Goal: Information Seeking & Learning: Learn about a topic

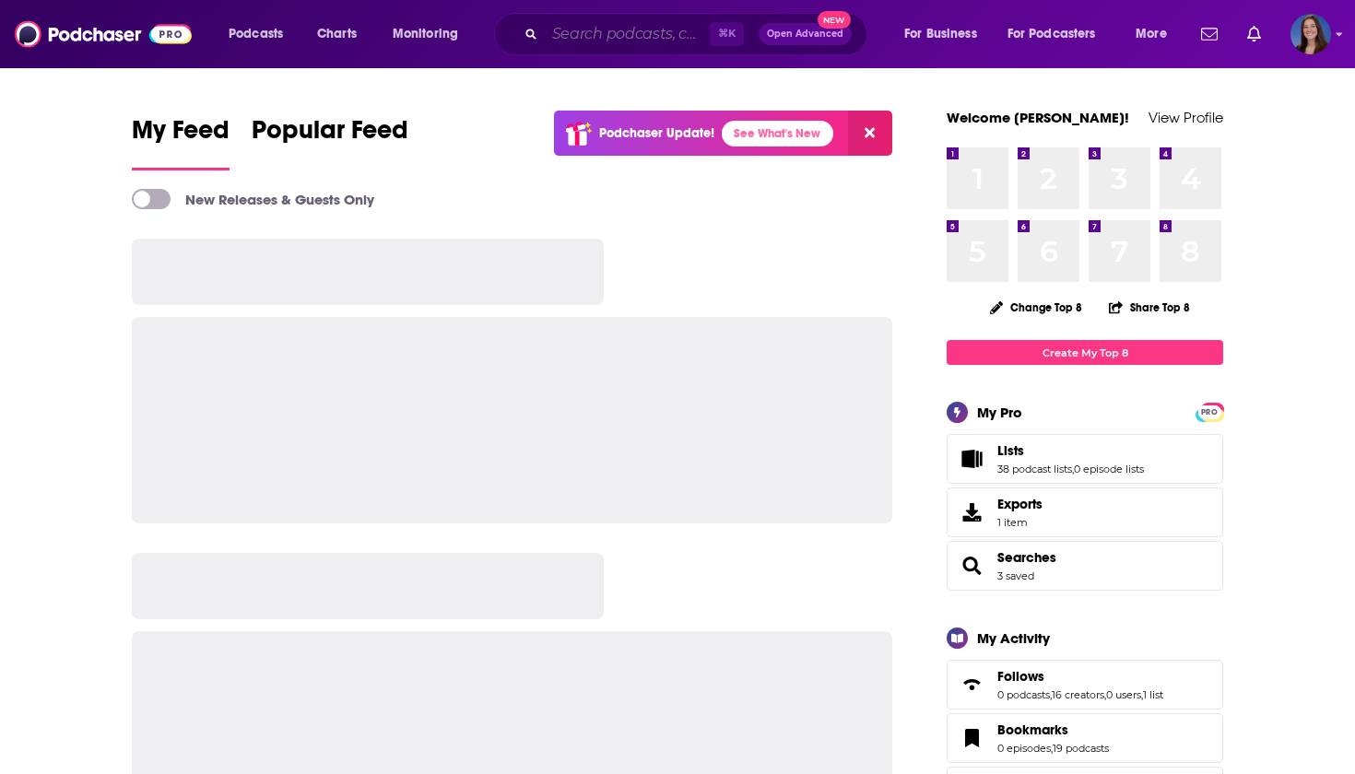
click at [646, 40] on input "Search podcasts, credits, & more..." at bounding box center [627, 33] width 165 height 29
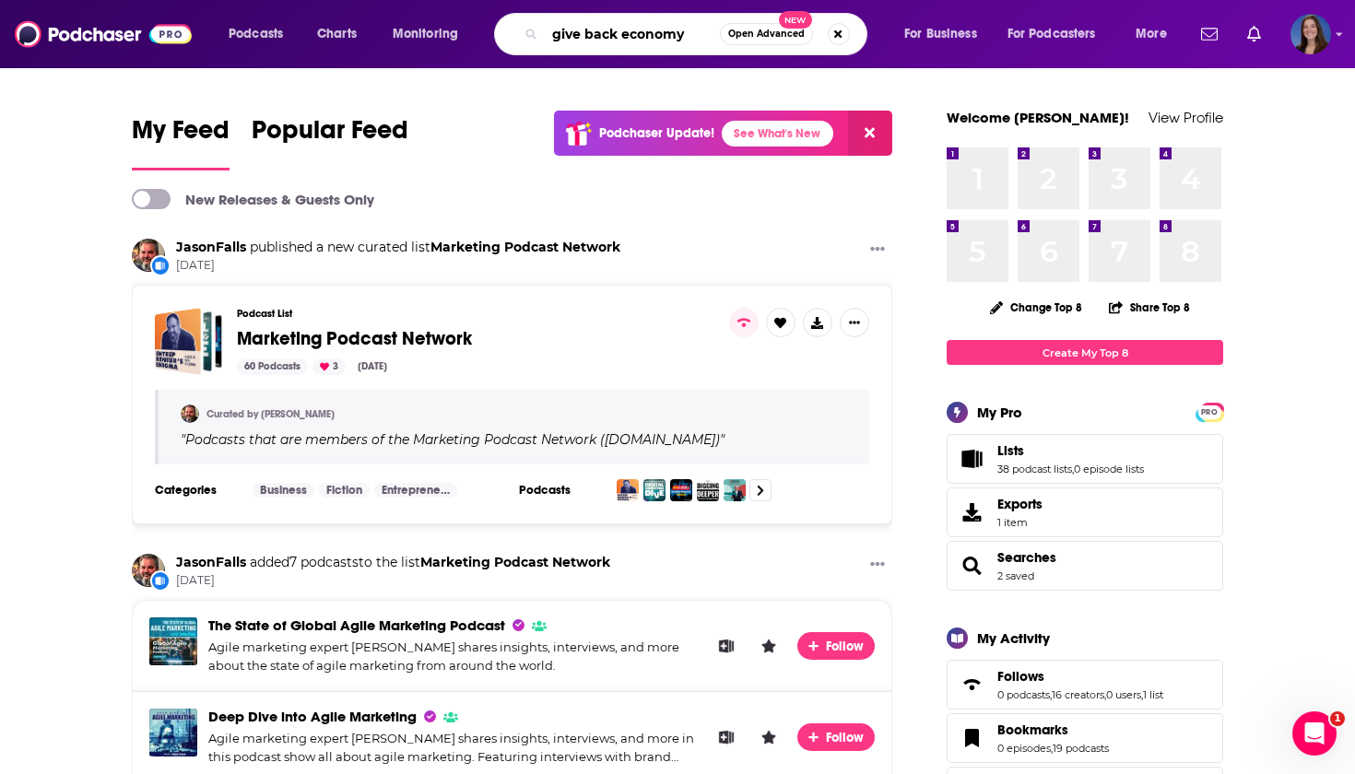
type input "give back economy"
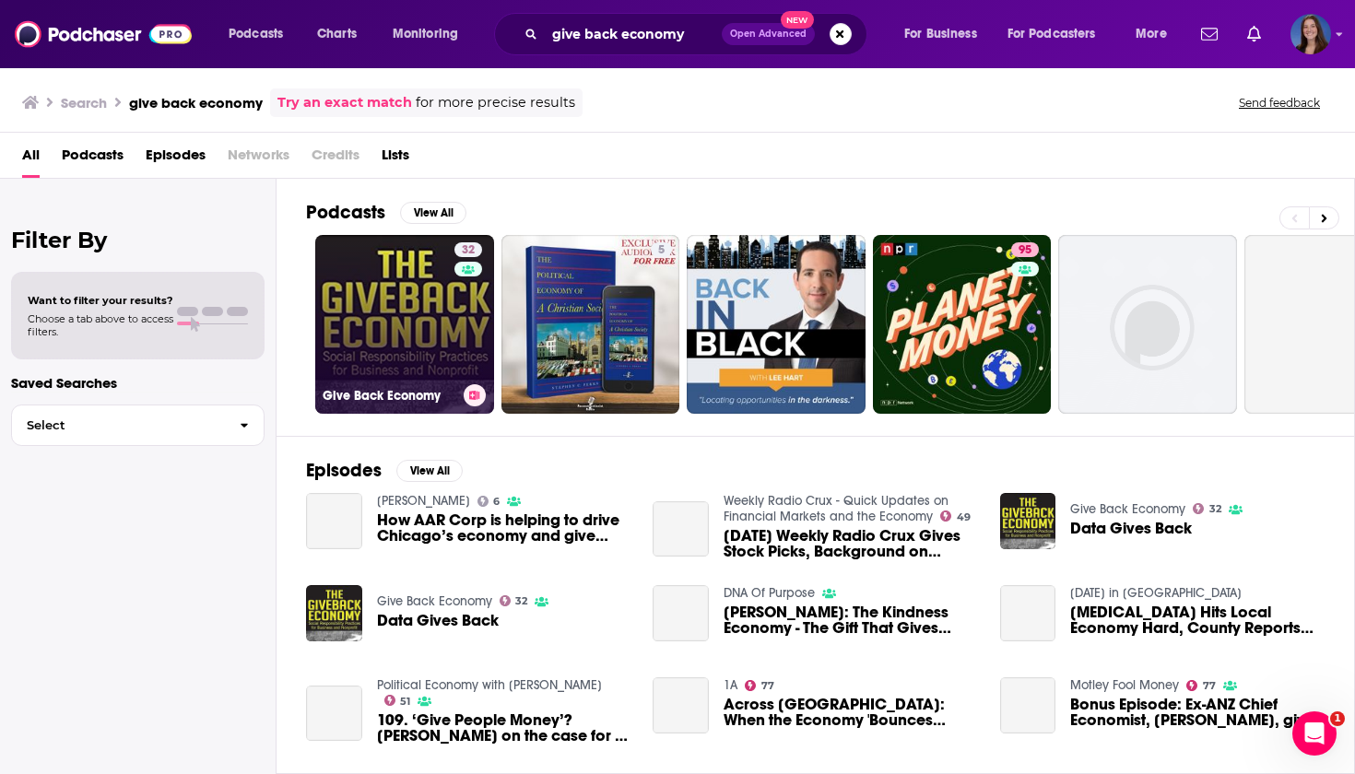
click at [380, 324] on link "32 Give Back Economy" at bounding box center [404, 324] width 179 height 179
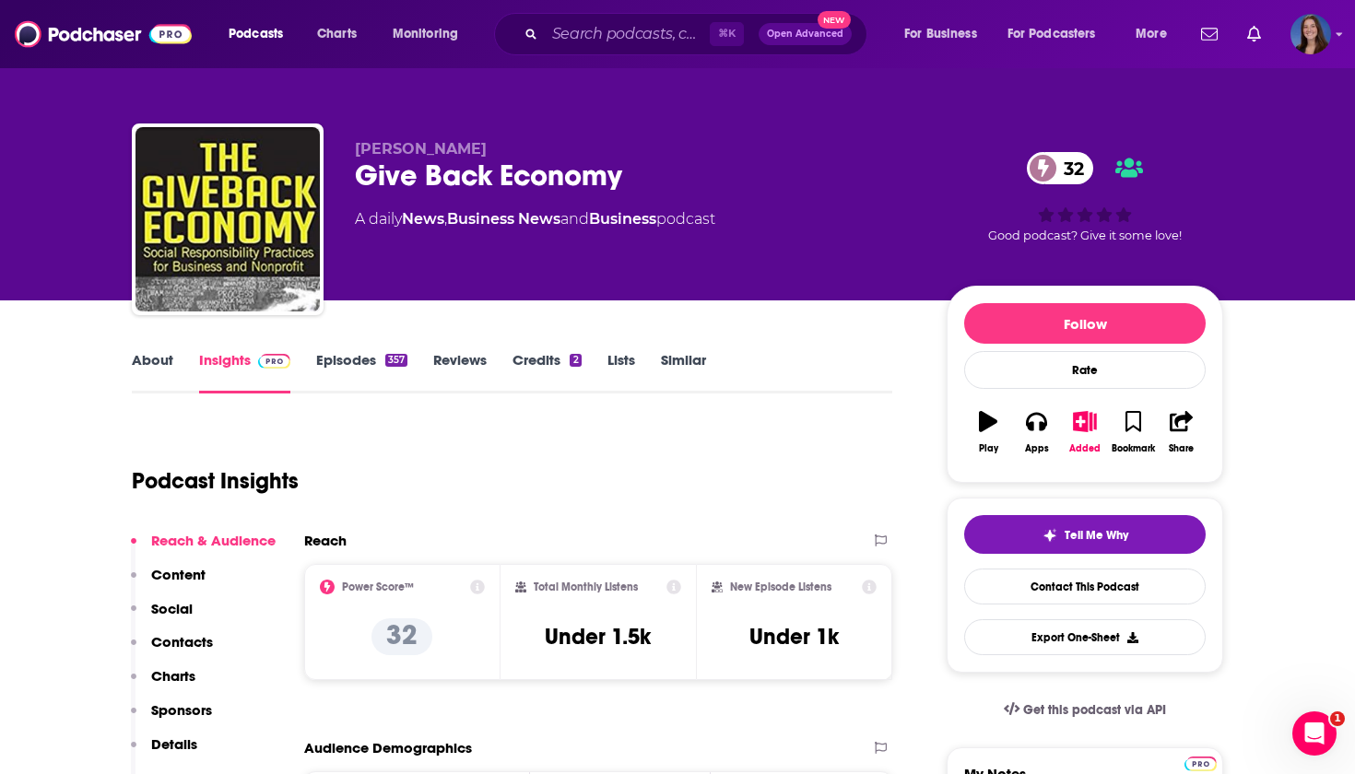
click at [338, 350] on div "About Insights Episodes 357 Reviews Credits 2 Lists Similar" at bounding box center [512, 370] width 760 height 45
click at [339, 367] on link "Episodes 357" at bounding box center [361, 372] width 91 height 42
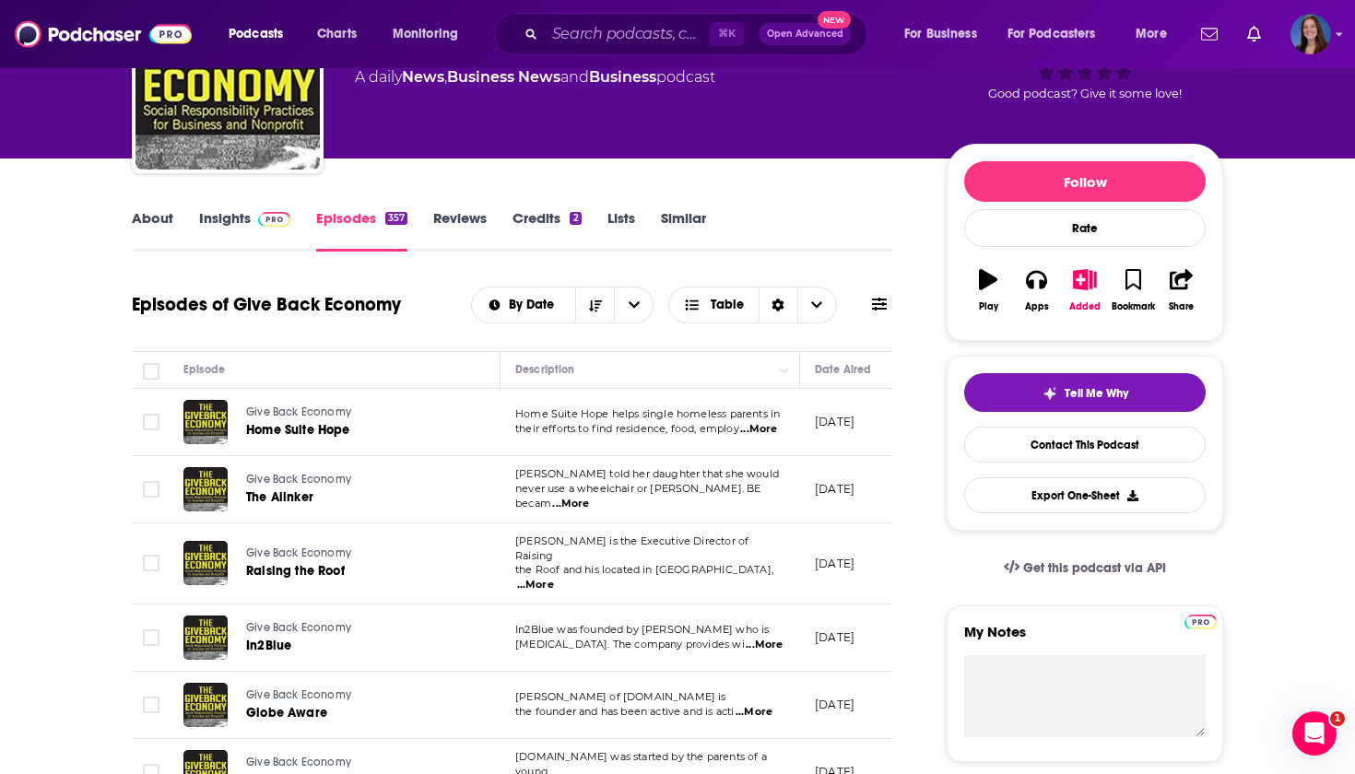
scroll to position [151, 0]
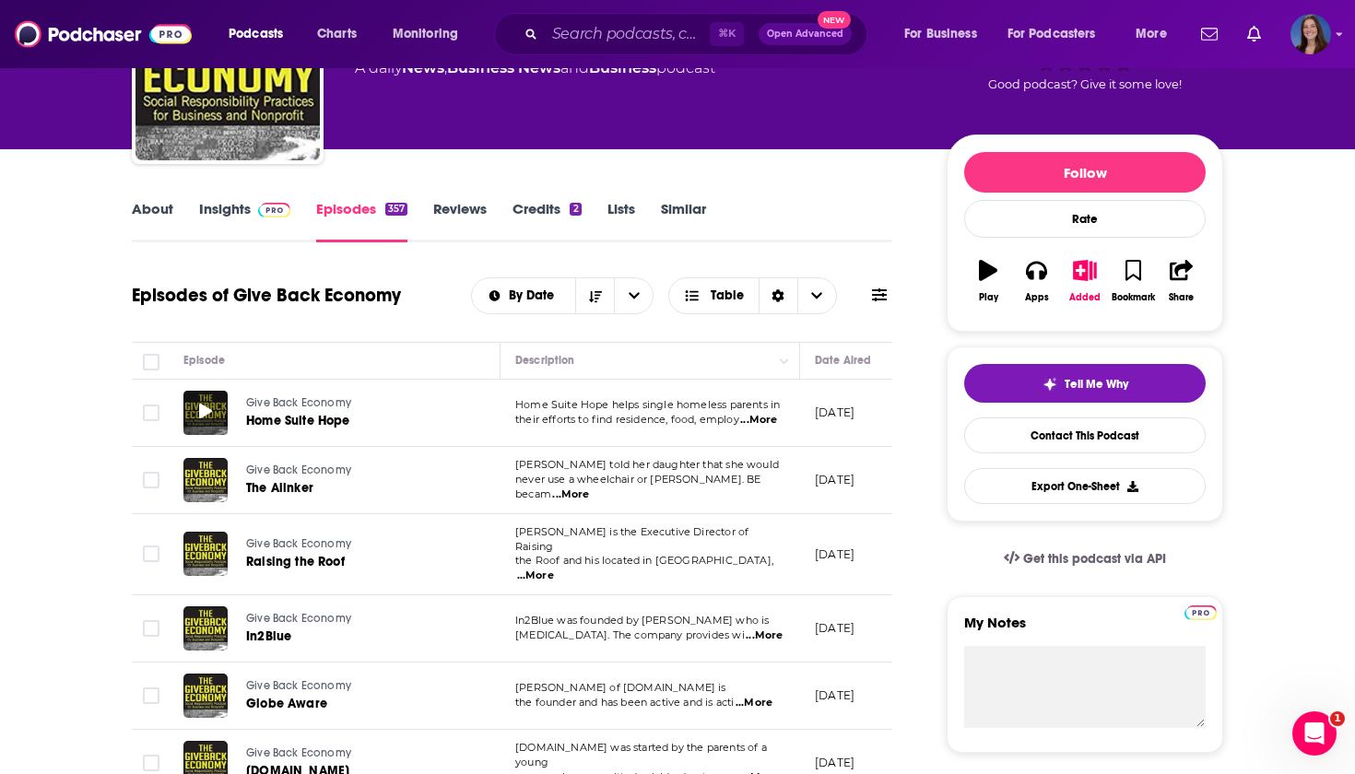
click at [206, 410] on icon at bounding box center [205, 411] width 13 height 15
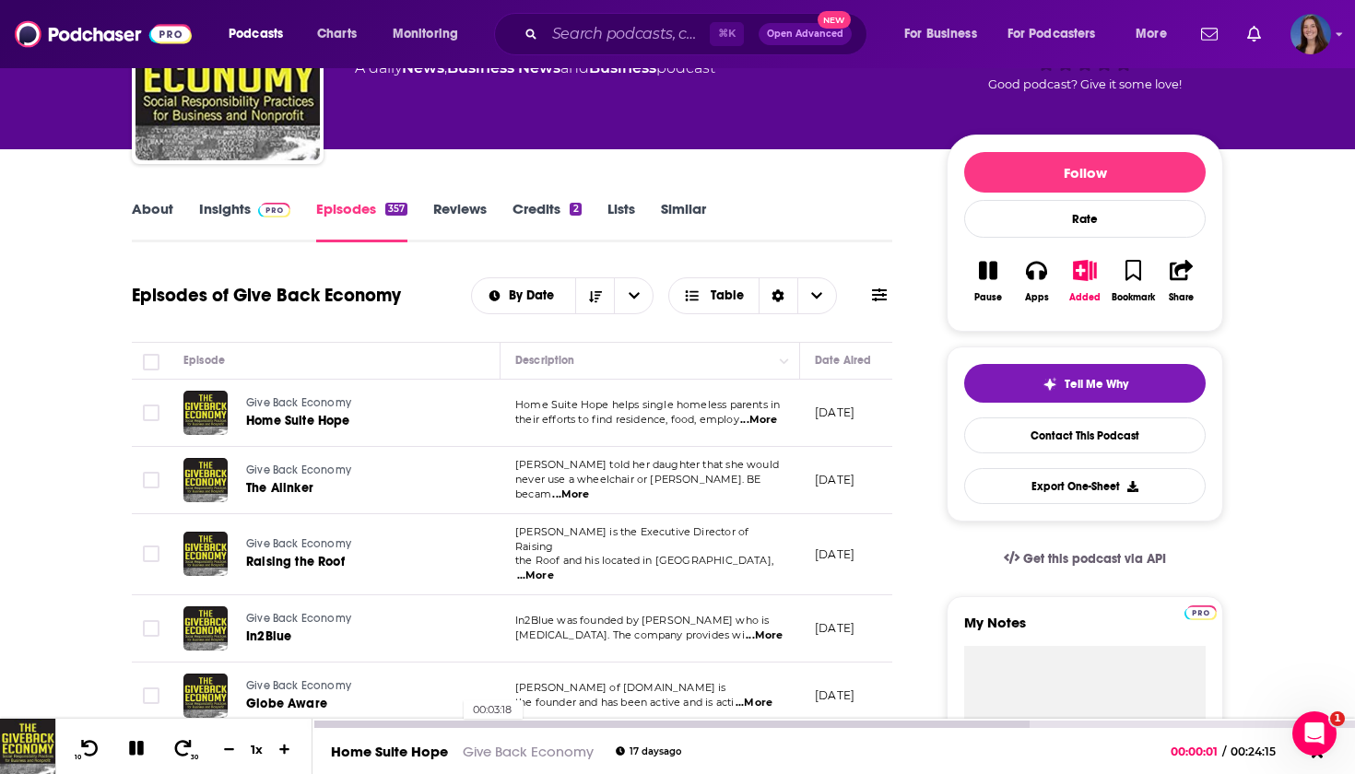
click at [454, 727] on div at bounding box center [670, 724] width 716 height 7
click at [528, 724] on div at bounding box center [833, 724] width 1043 height 7
click at [661, 725] on div at bounding box center [833, 724] width 1043 height 7
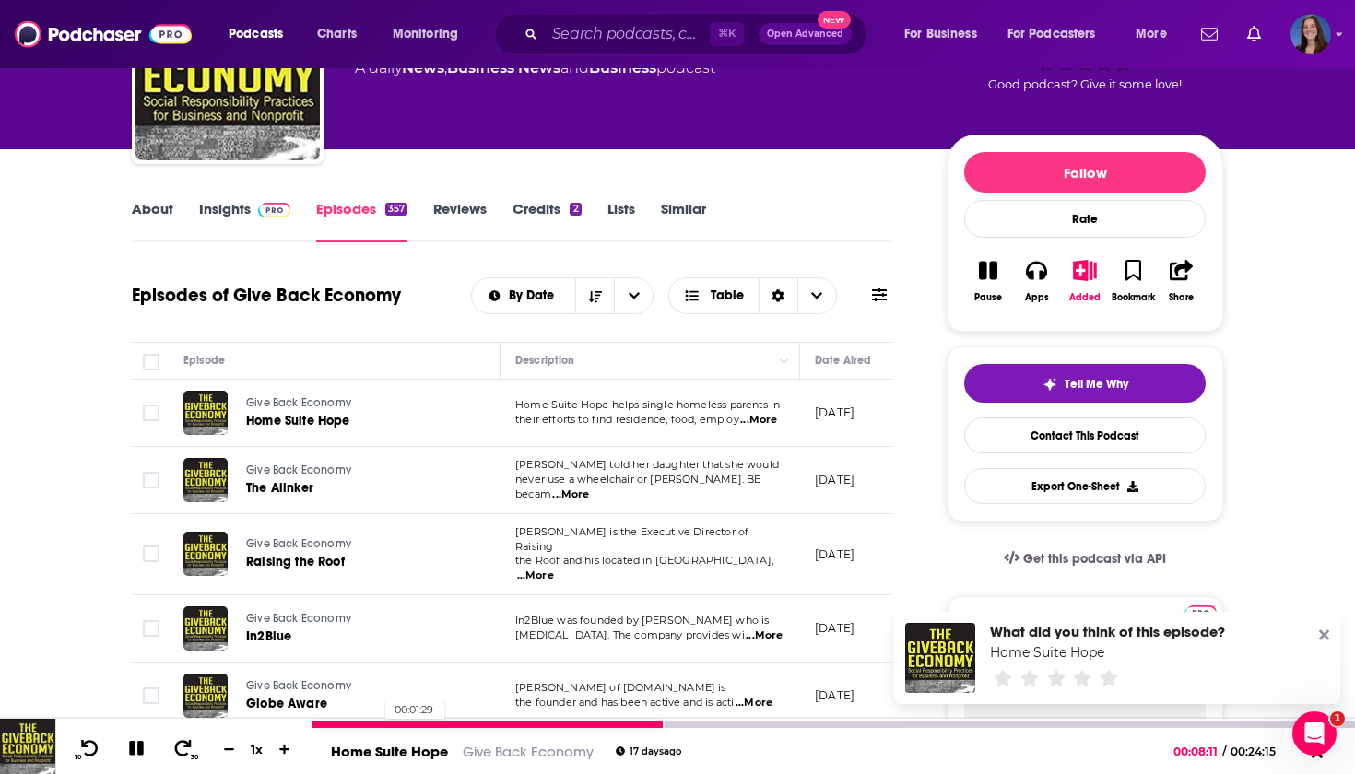
click at [376, 723] on div at bounding box center [488, 724] width 352 height 7
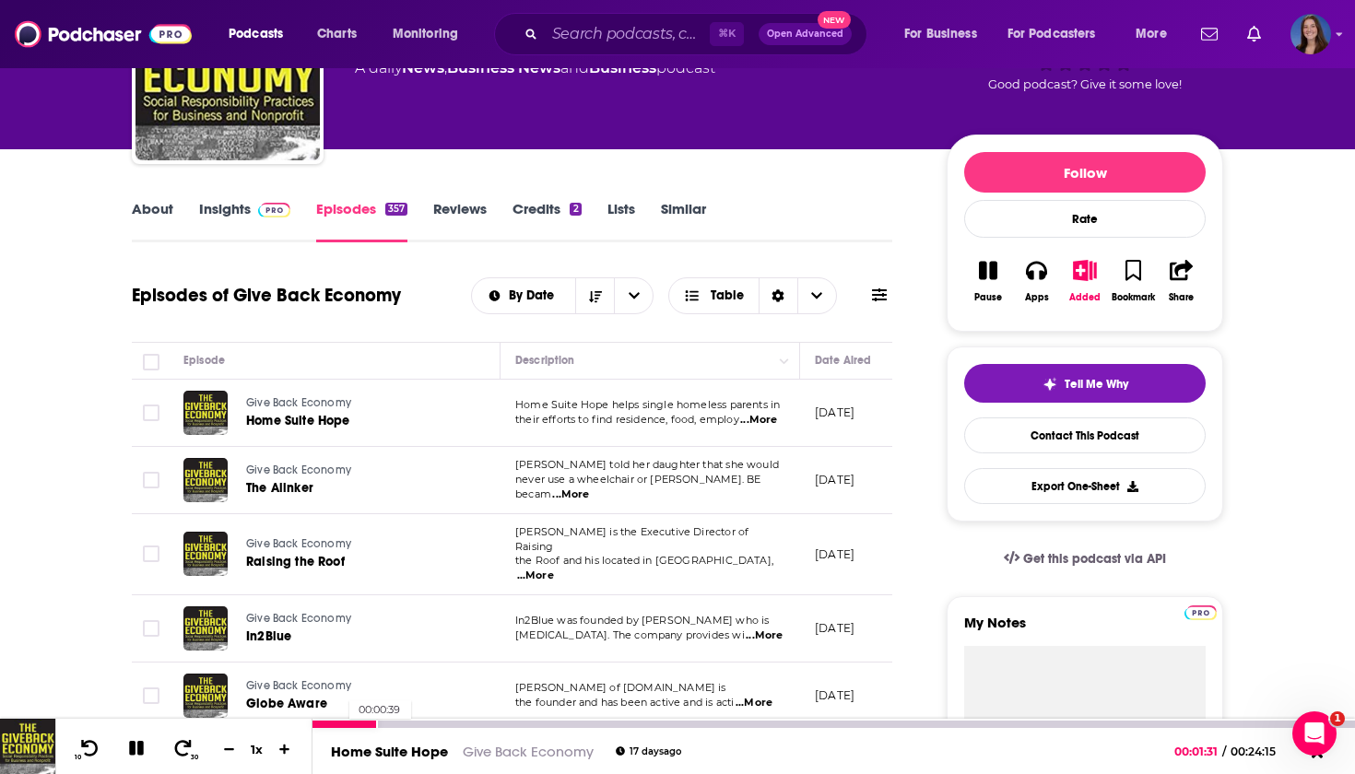
click at [340, 724] on div at bounding box center [344, 724] width 65 height 7
click at [325, 722] on div at bounding box center [329, 724] width 34 height 7
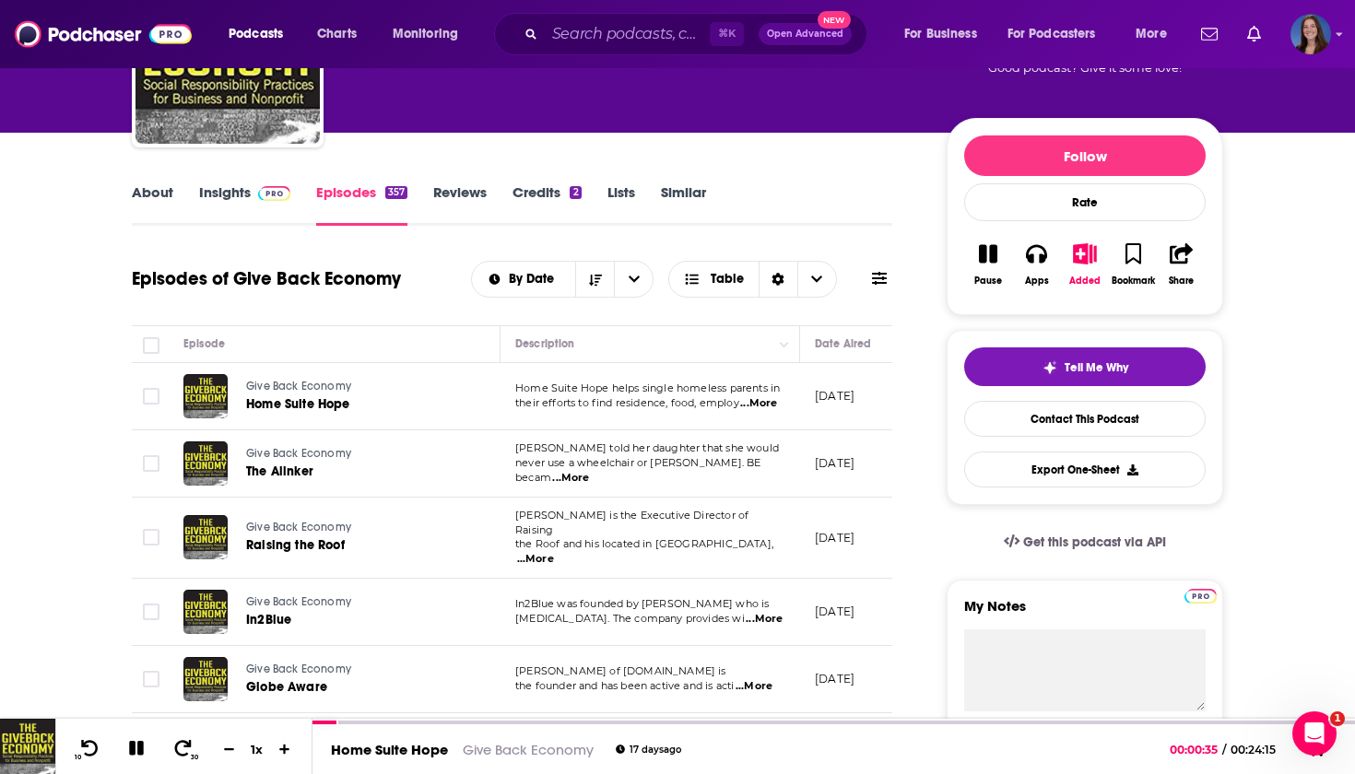
scroll to position [166, 0]
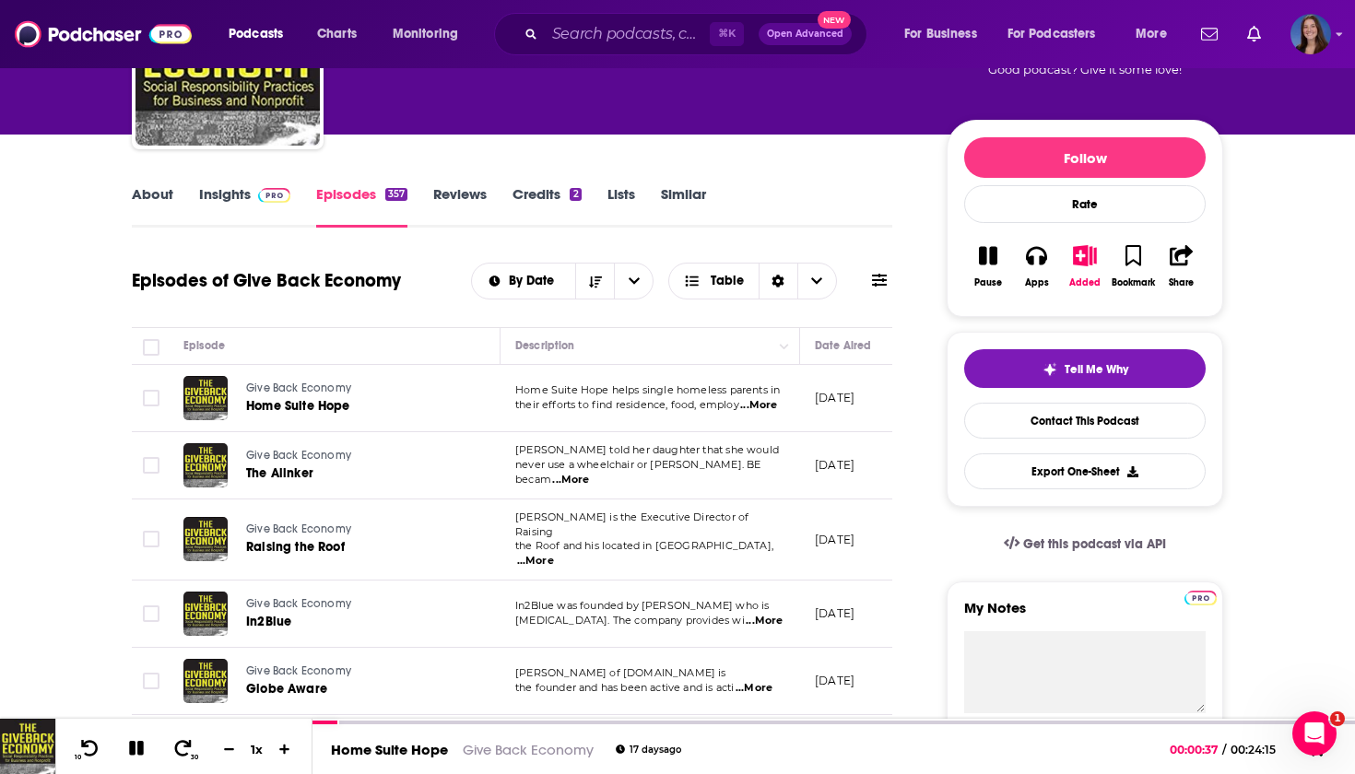
click at [769, 402] on span "...More" at bounding box center [758, 405] width 37 height 15
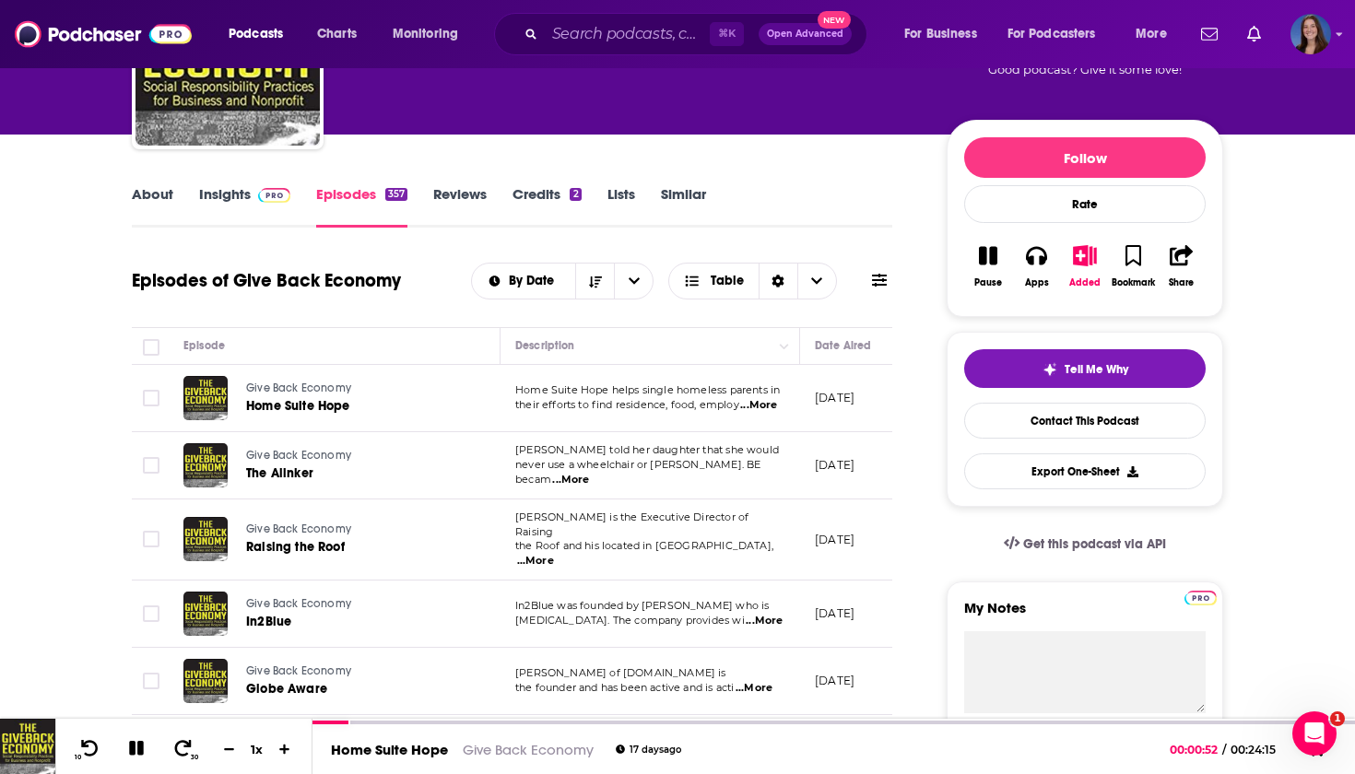
scroll to position [103, 0]
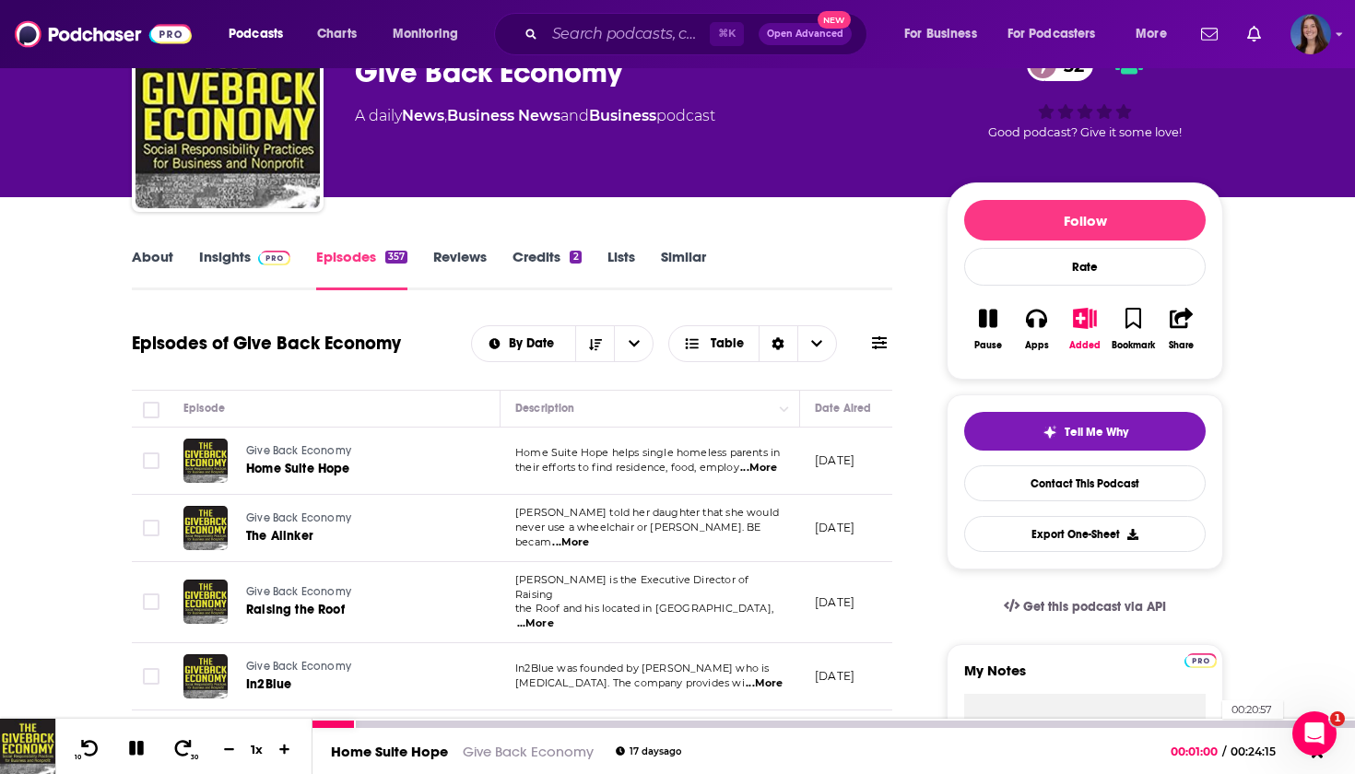
click at [1213, 721] on div at bounding box center [833, 724] width 1043 height 7
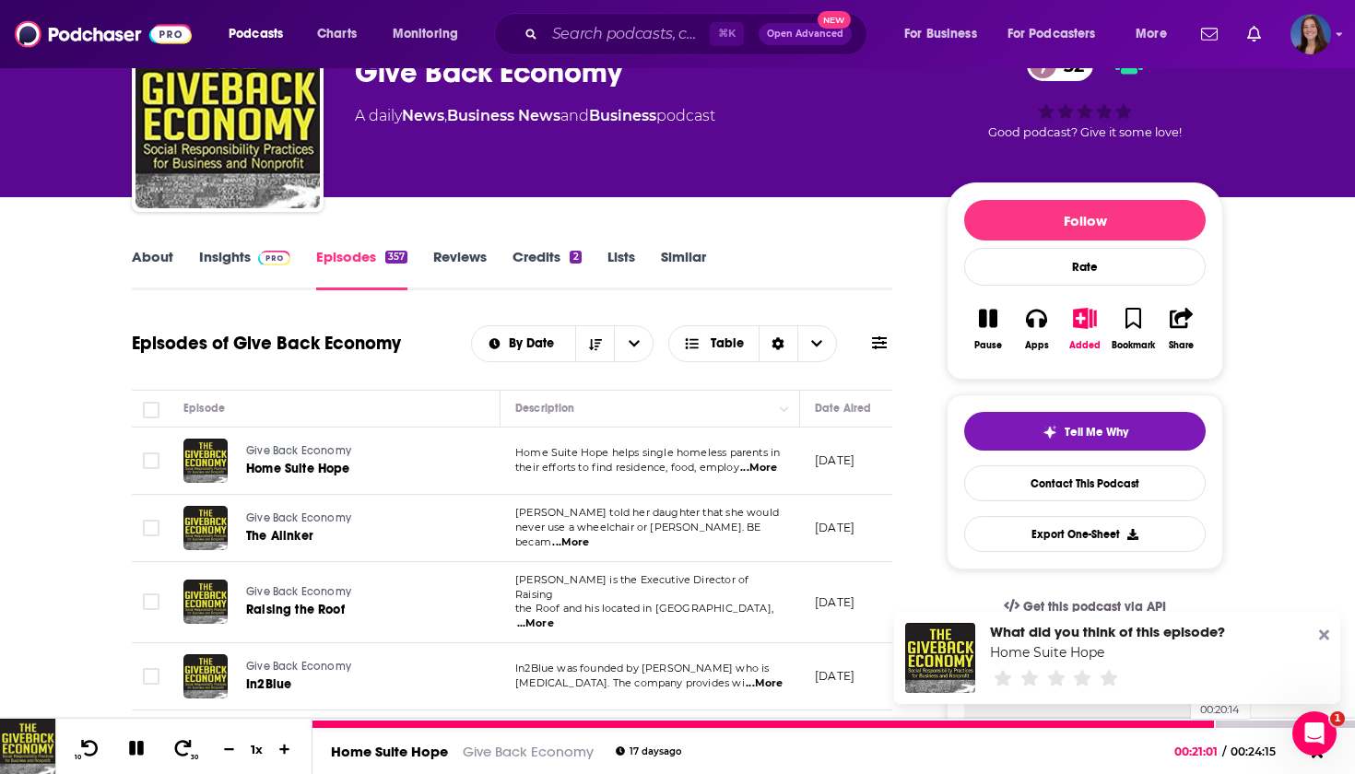
click at [1182, 725] on div at bounding box center [763, 724] width 903 height 7
click at [1332, 631] on div "What did you think of this episode? Home Suite Hope" at bounding box center [1117, 658] width 446 height 92
click at [1327, 631] on icon at bounding box center [1324, 636] width 10 height 10
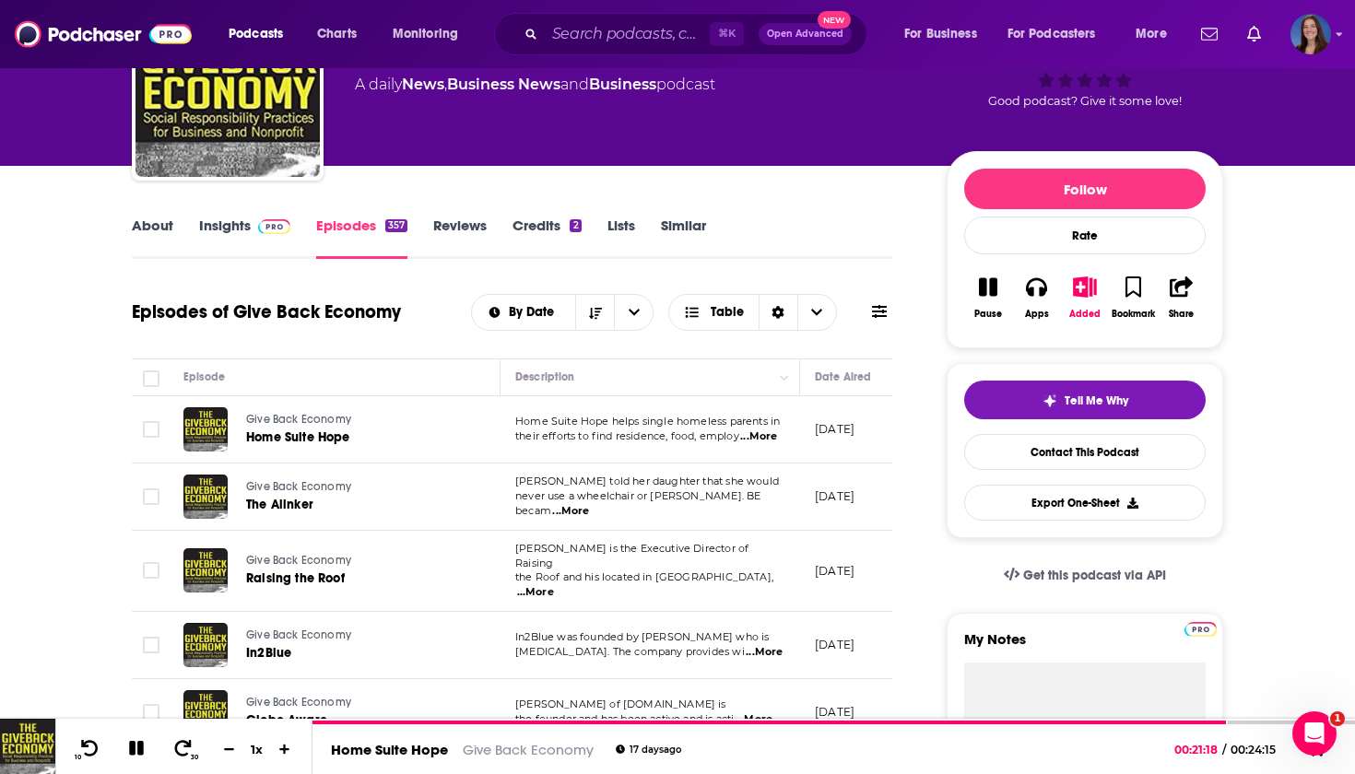
scroll to position [438, 0]
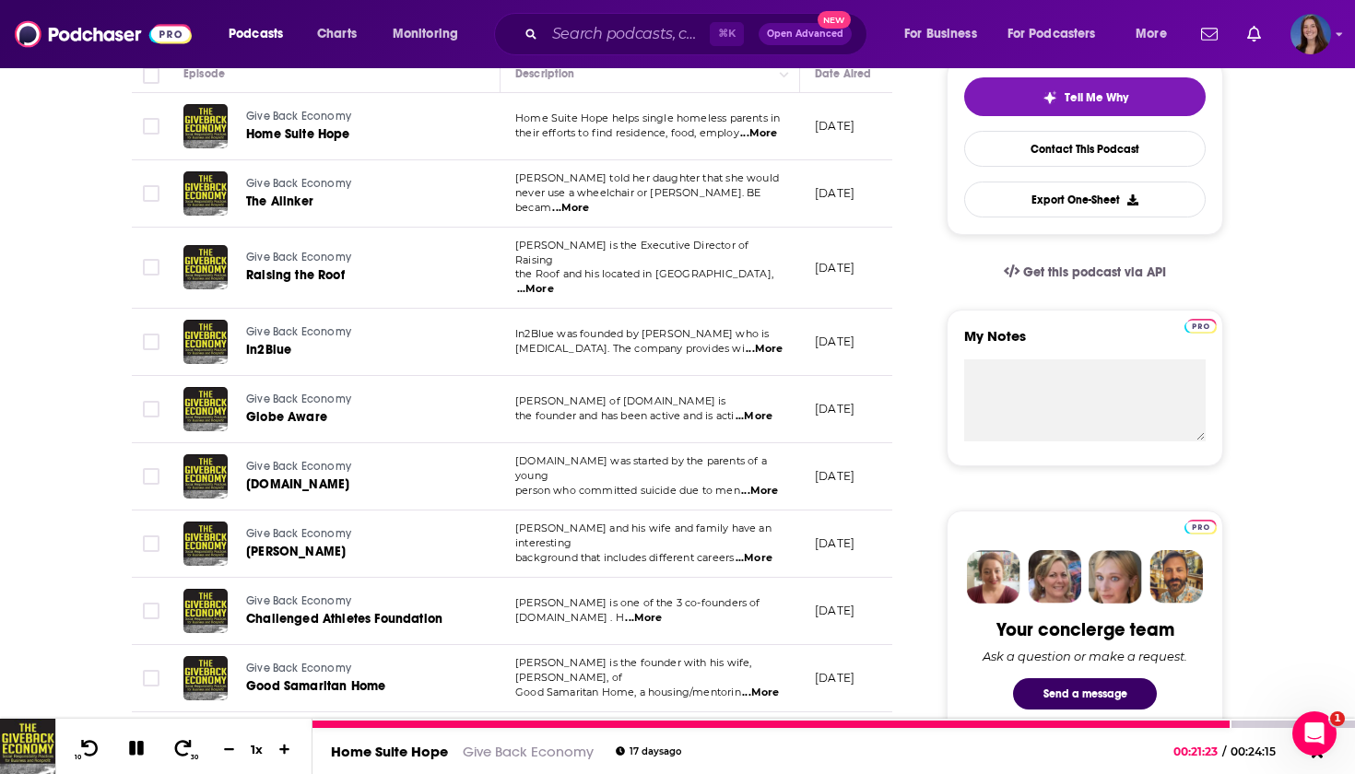
click at [136, 748] on icon at bounding box center [136, 748] width 21 height 17
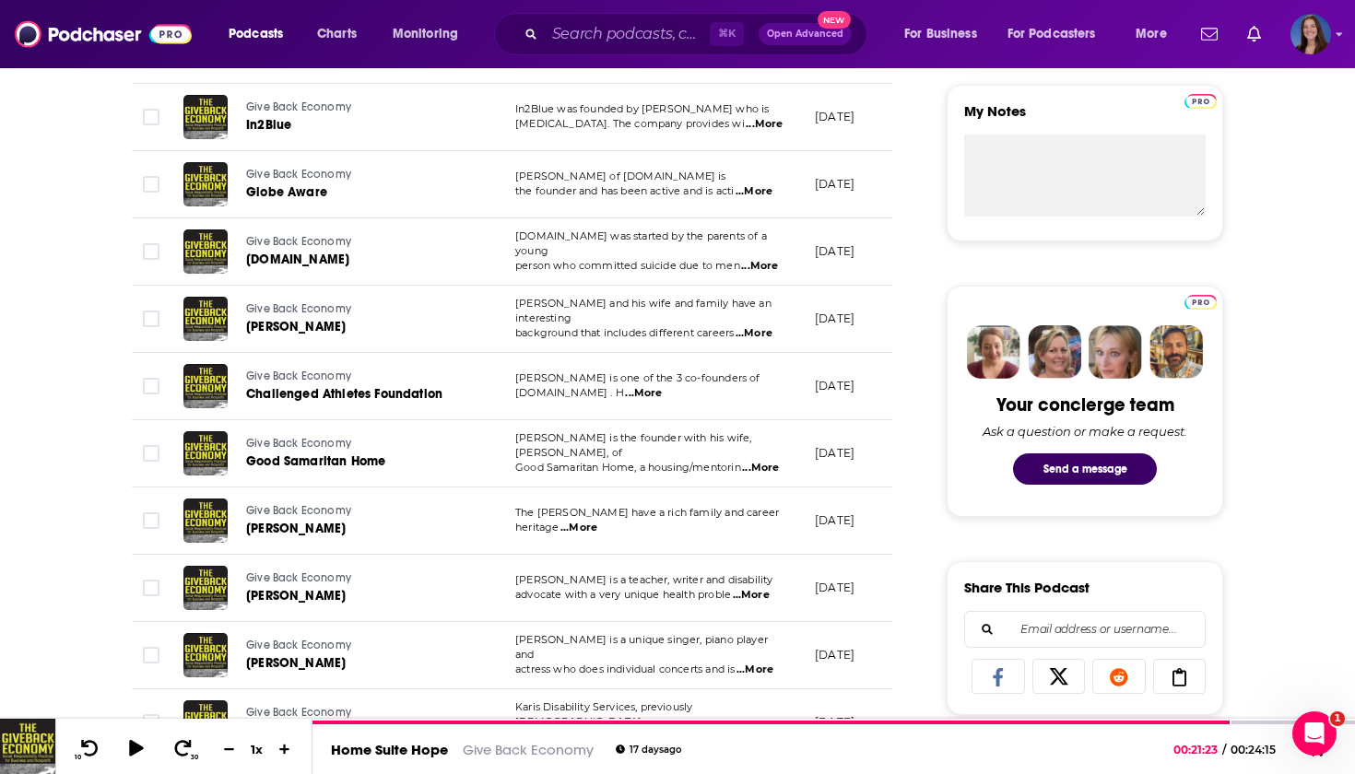
scroll to position [801, 0]
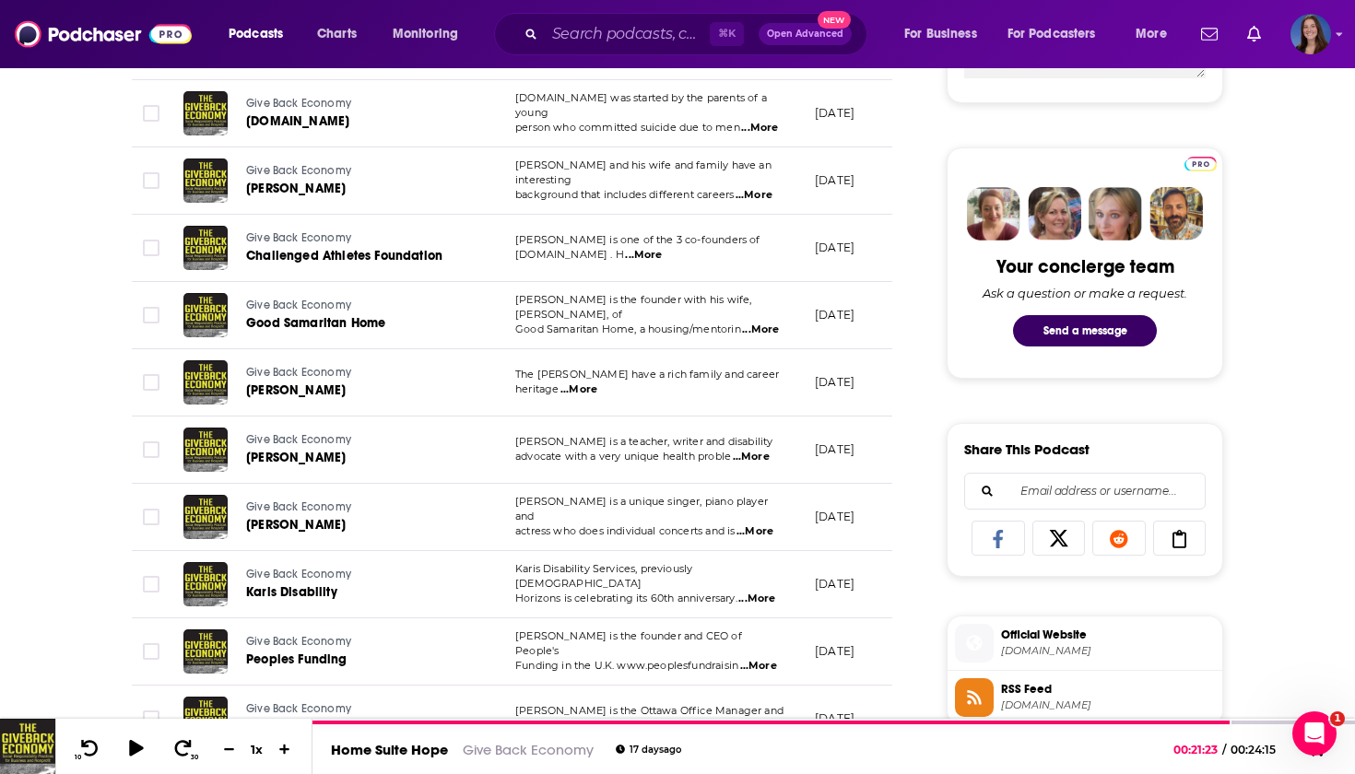
click at [772, 525] on span "...More" at bounding box center [755, 532] width 37 height 15
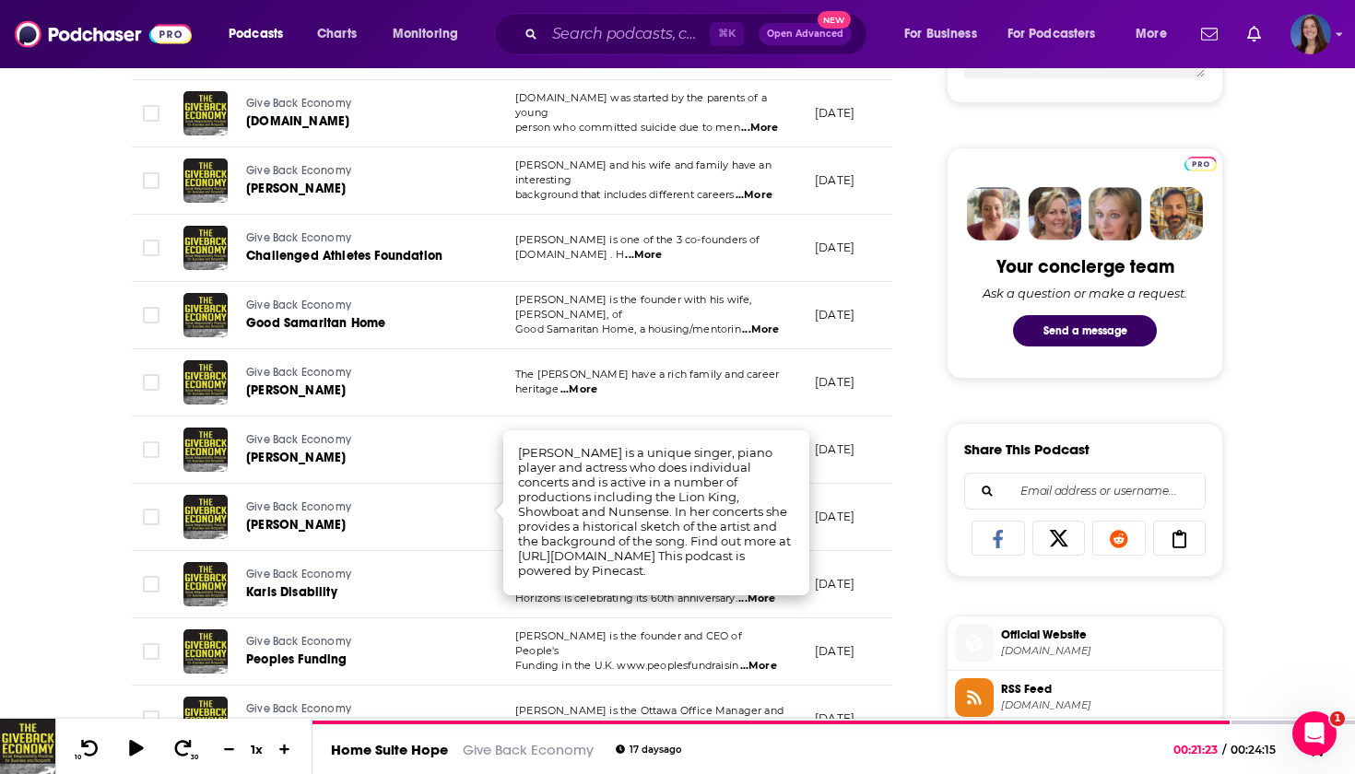
click at [71, 555] on div "About Insights Episodes 357 Reviews Credits 2 Lists Similar Episodes of Give Ba…" at bounding box center [677, 733] width 1355 height 2468
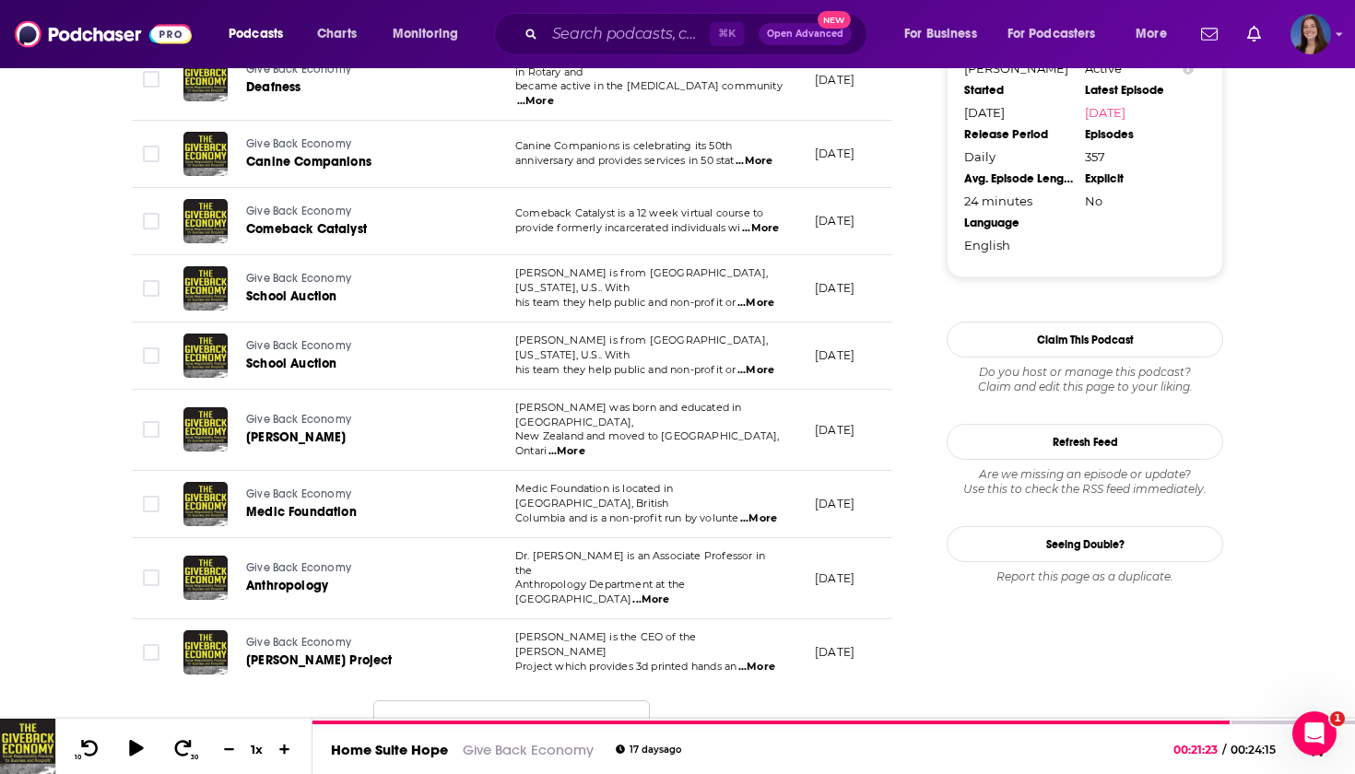
scroll to position [1583, 0]
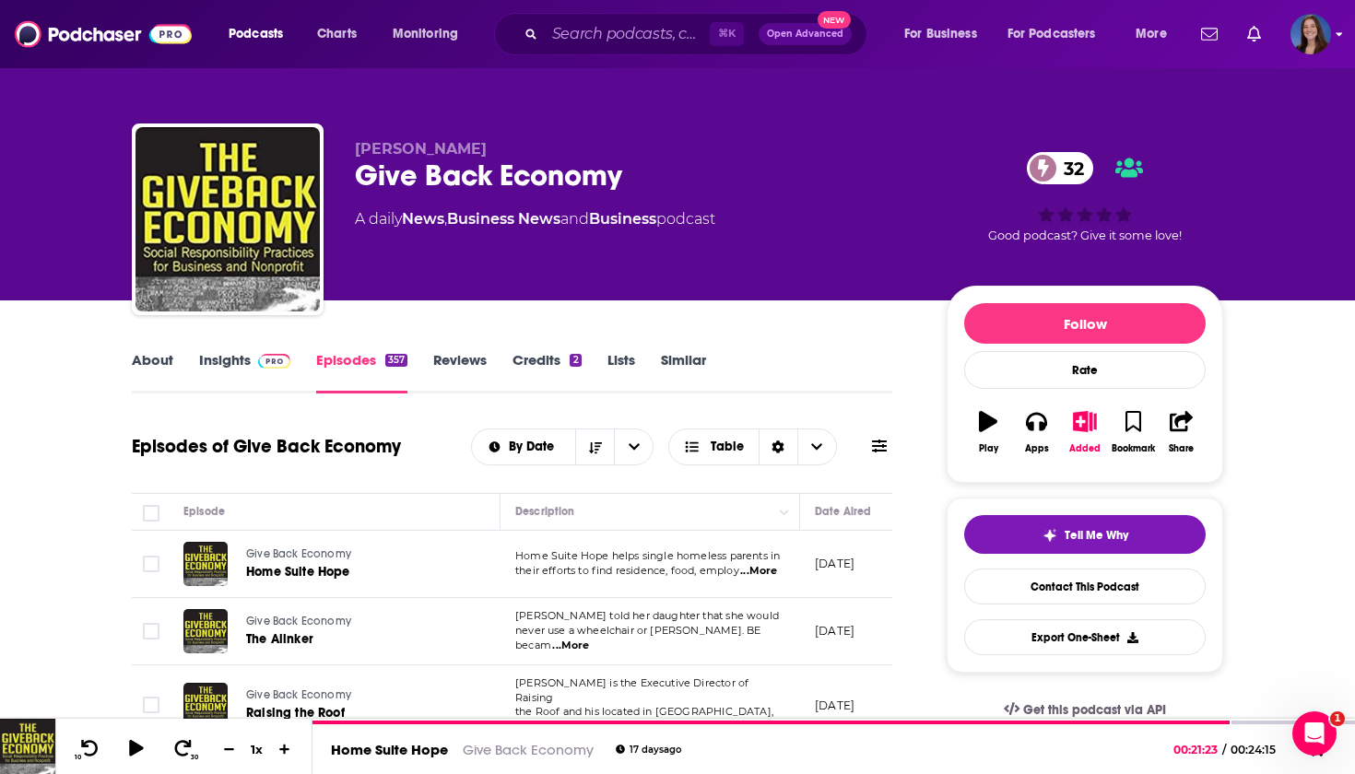
scroll to position [0, 0]
click at [1330, 40] on img "Logged in as emmadonovan" at bounding box center [1311, 34] width 41 height 41
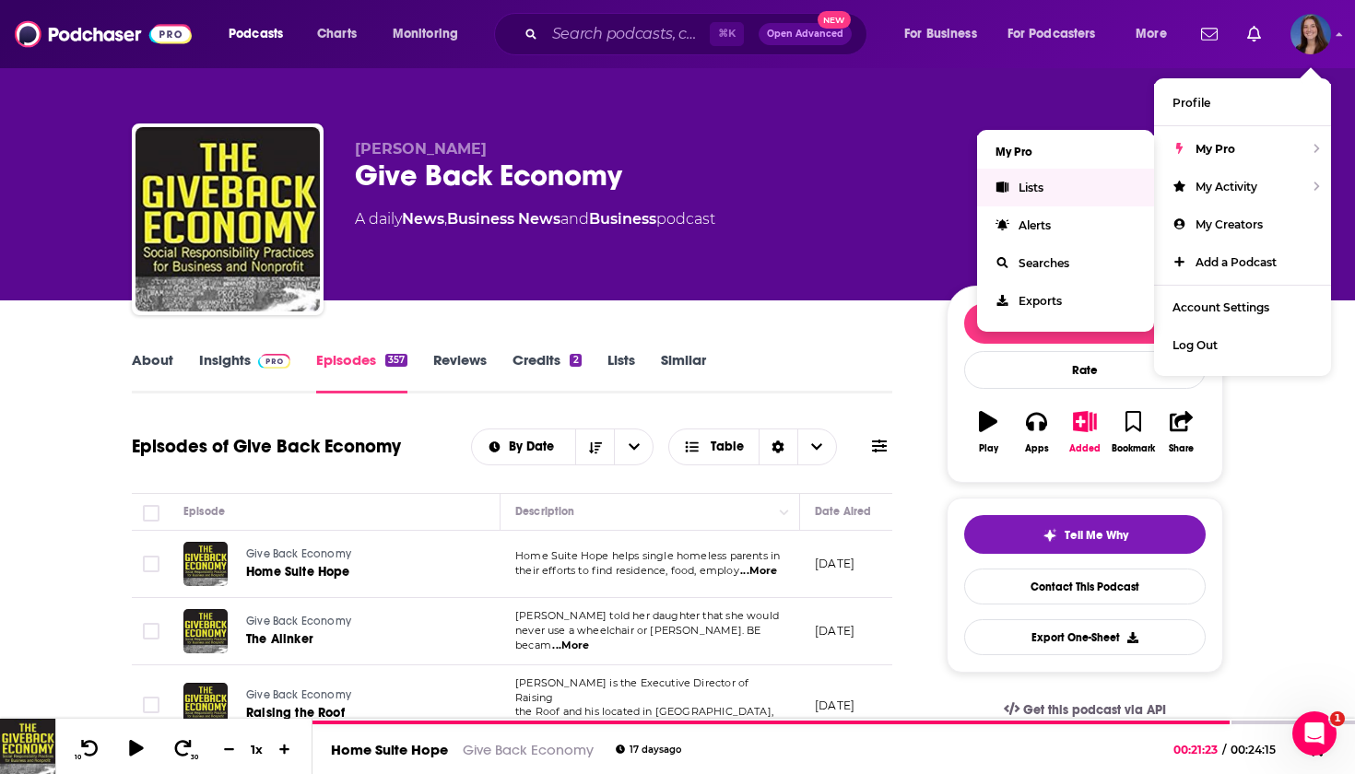
click at [1035, 190] on span "Lists" at bounding box center [1031, 188] width 25 height 14
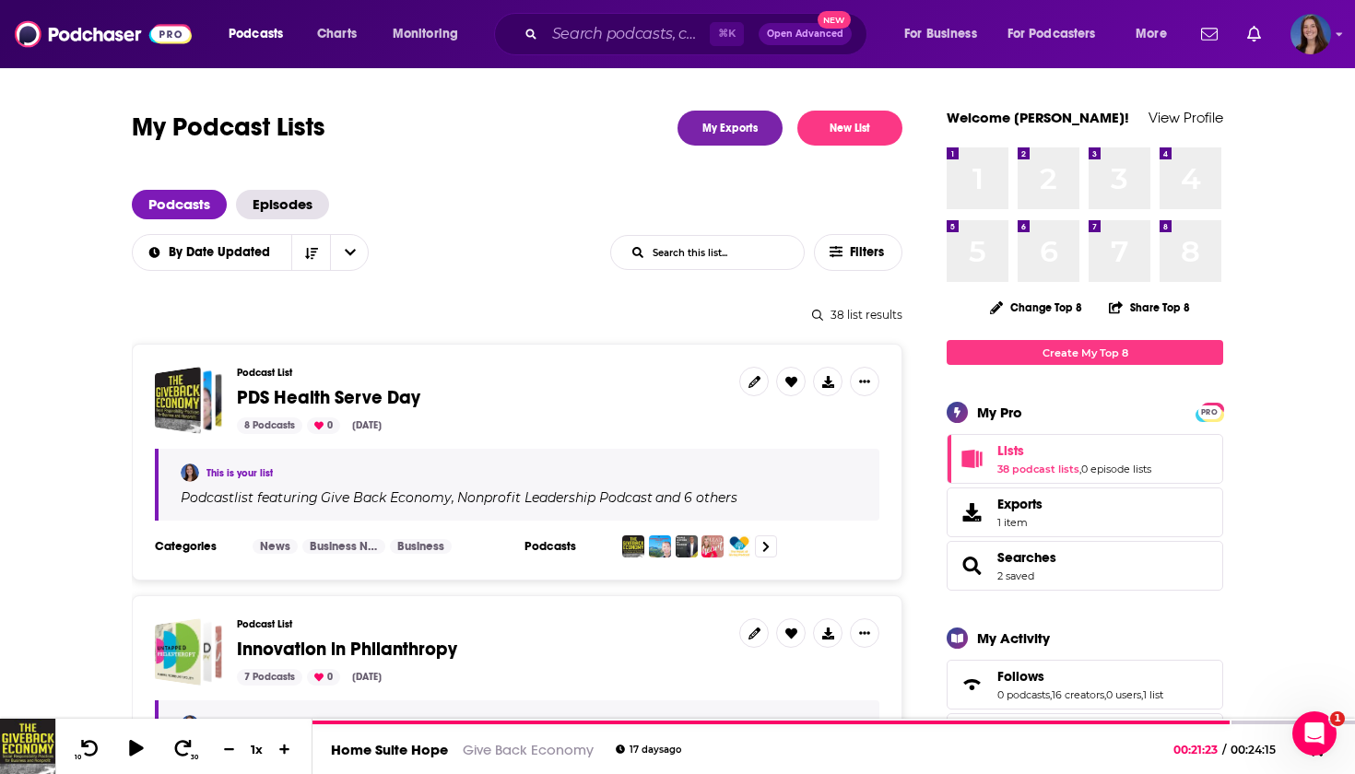
click at [353, 398] on span "PDS Health Serve Day" at bounding box center [328, 397] width 183 height 23
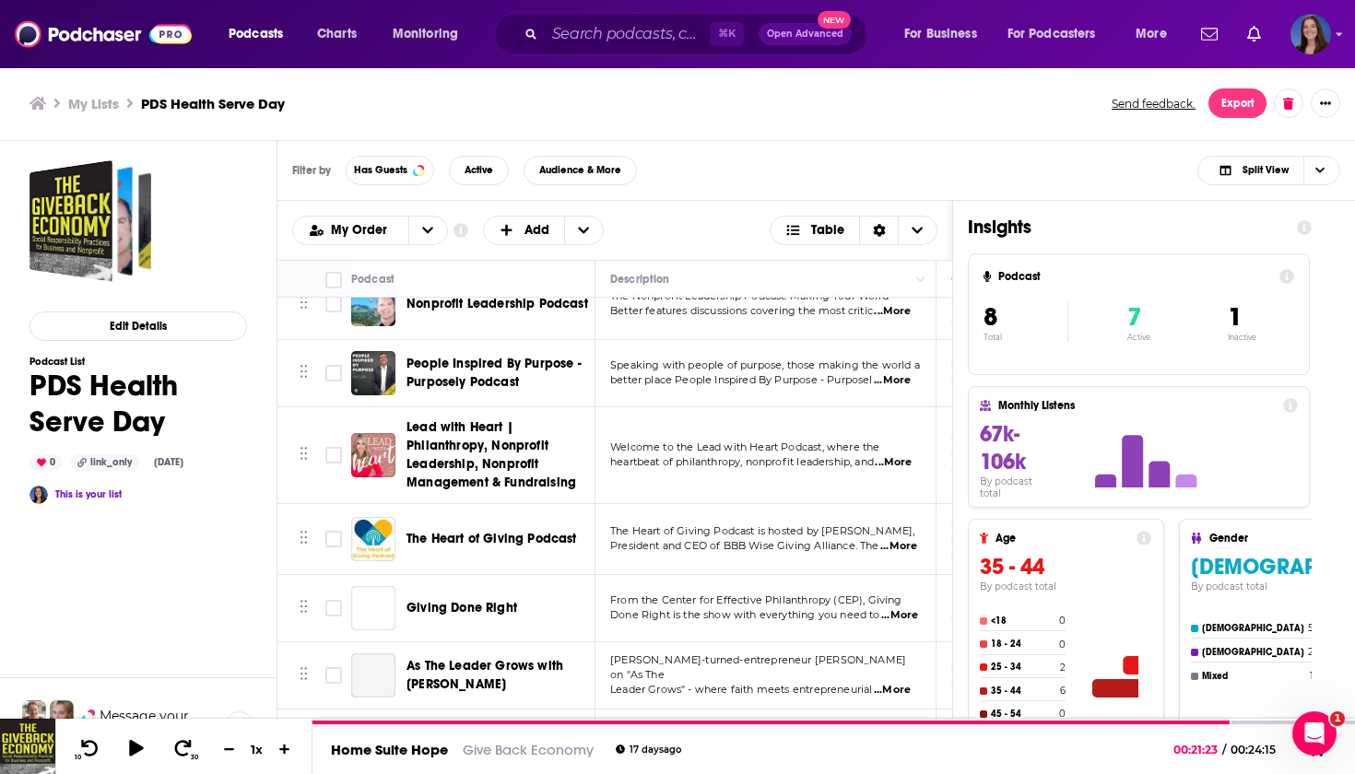
scroll to position [111, 0]
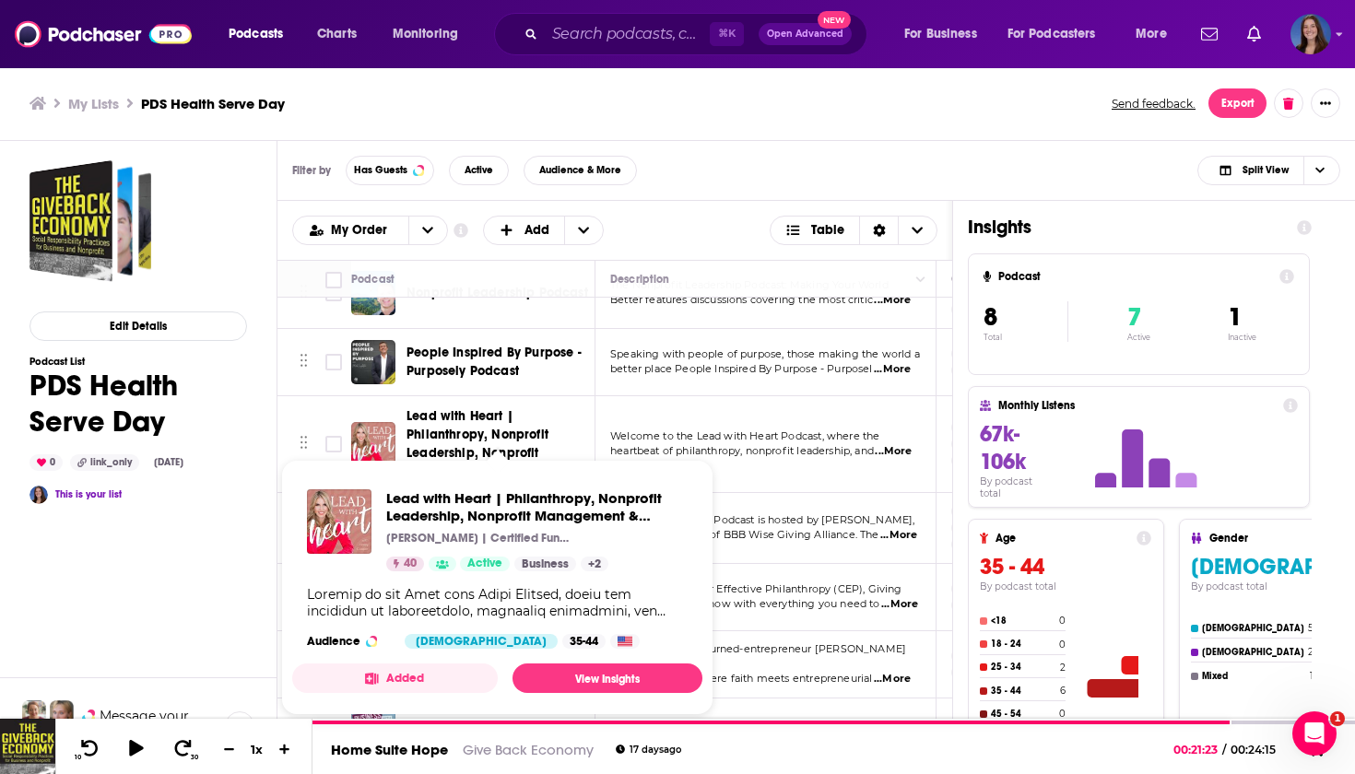
click at [459, 450] on span "Lead with Heart | Philanthropy, Nonprofit Leadership, Nonprofit Management & Fu…" at bounding box center [497, 587] width 432 height 277
click at [458, 425] on span "Lead with Heart | Philanthropy, Nonprofit Leadership, Nonprofit Management & Fu…" at bounding box center [498, 444] width 183 height 74
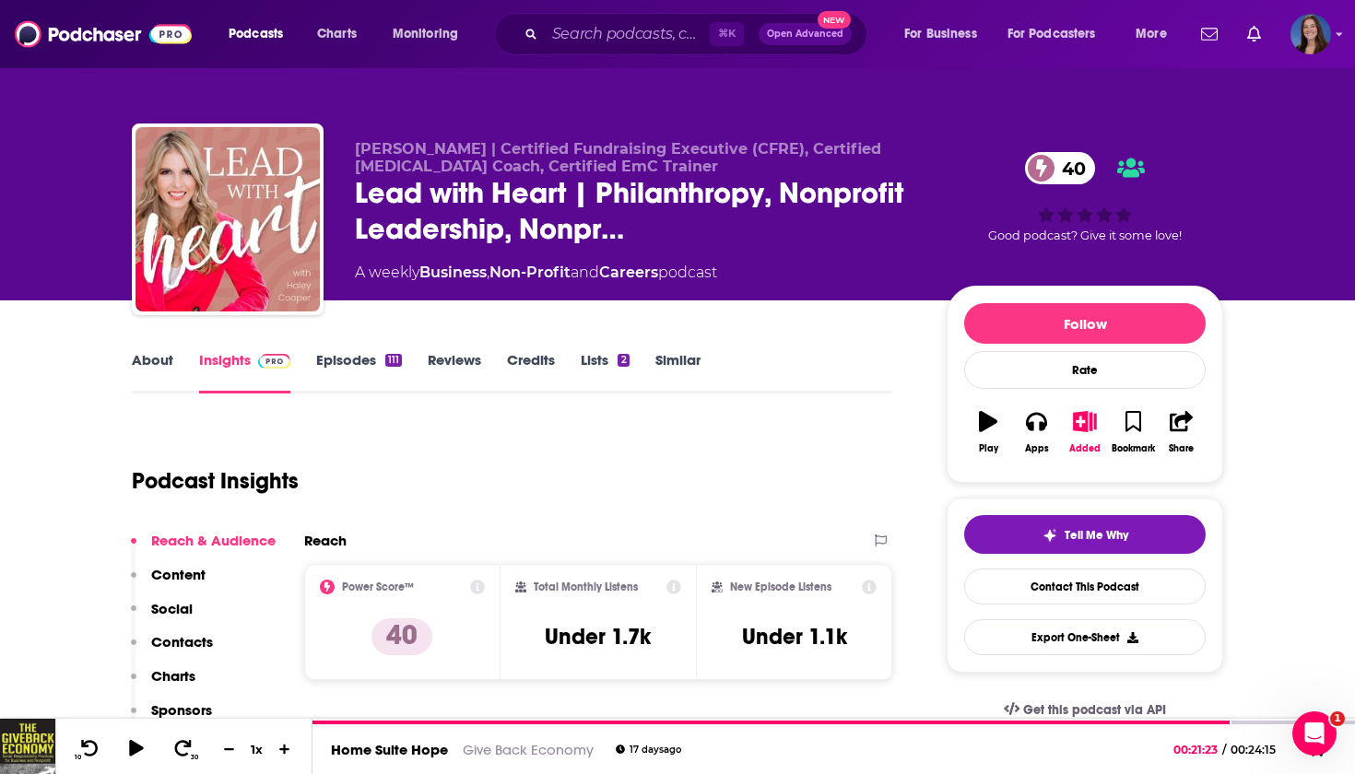
click at [334, 364] on link "Episodes 111" at bounding box center [359, 372] width 86 height 42
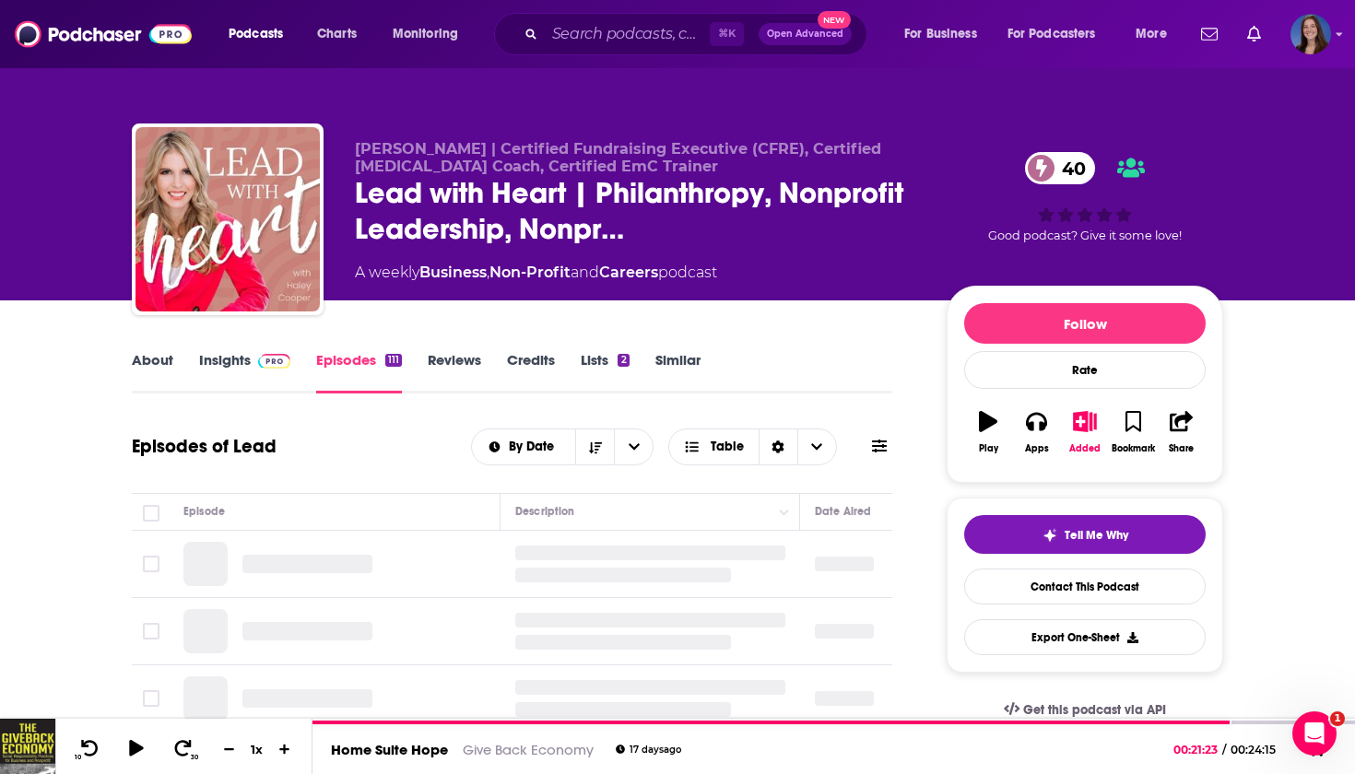
scroll to position [132, 0]
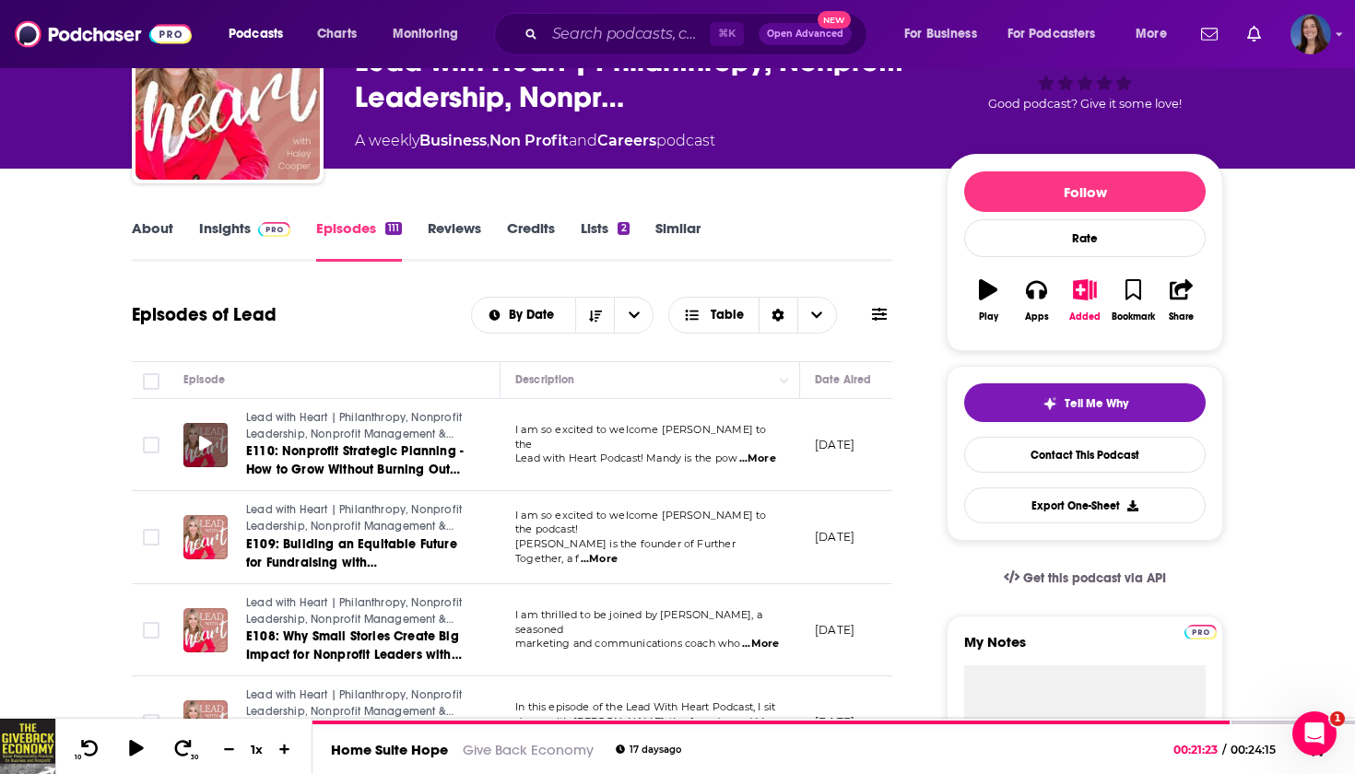
click at [203, 443] on icon at bounding box center [205, 443] width 13 height 15
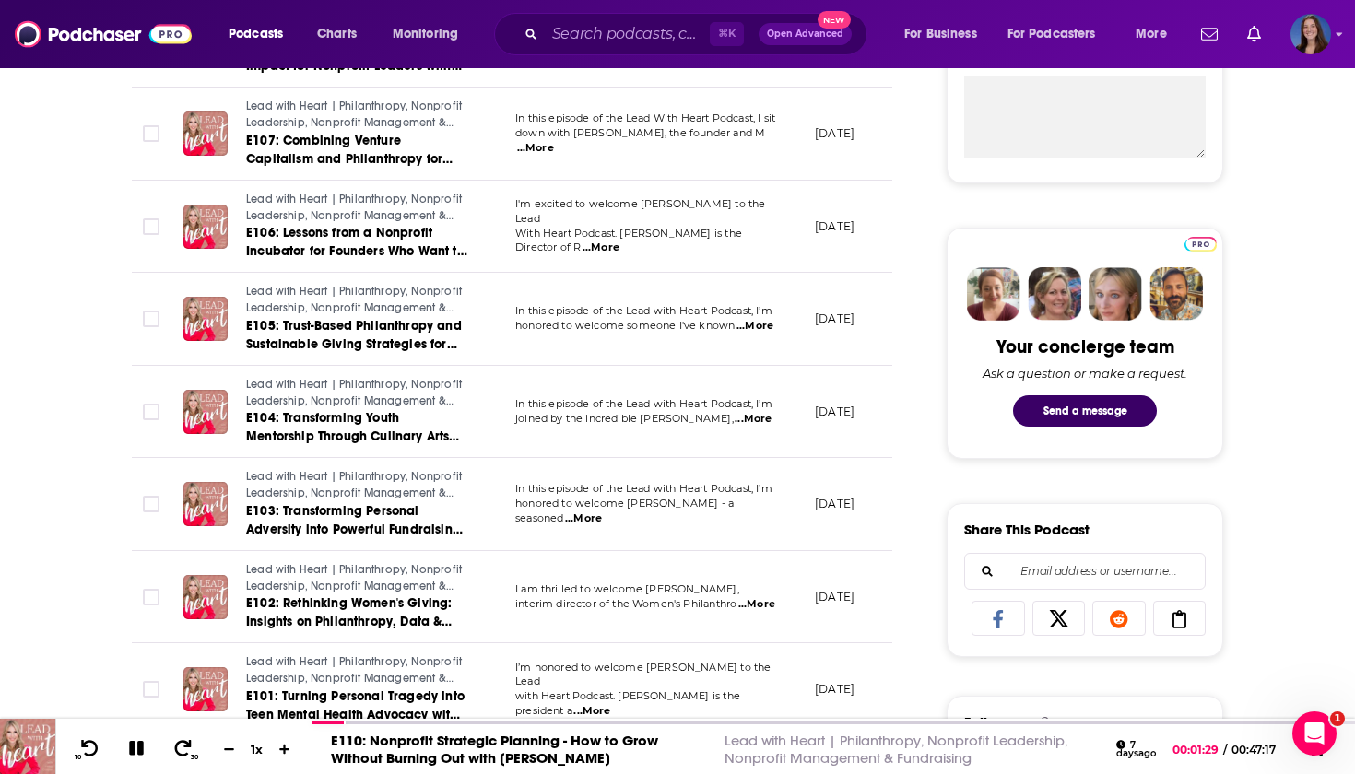
scroll to position [722, 0]
click at [206, 495] on icon at bounding box center [205, 502] width 13 height 15
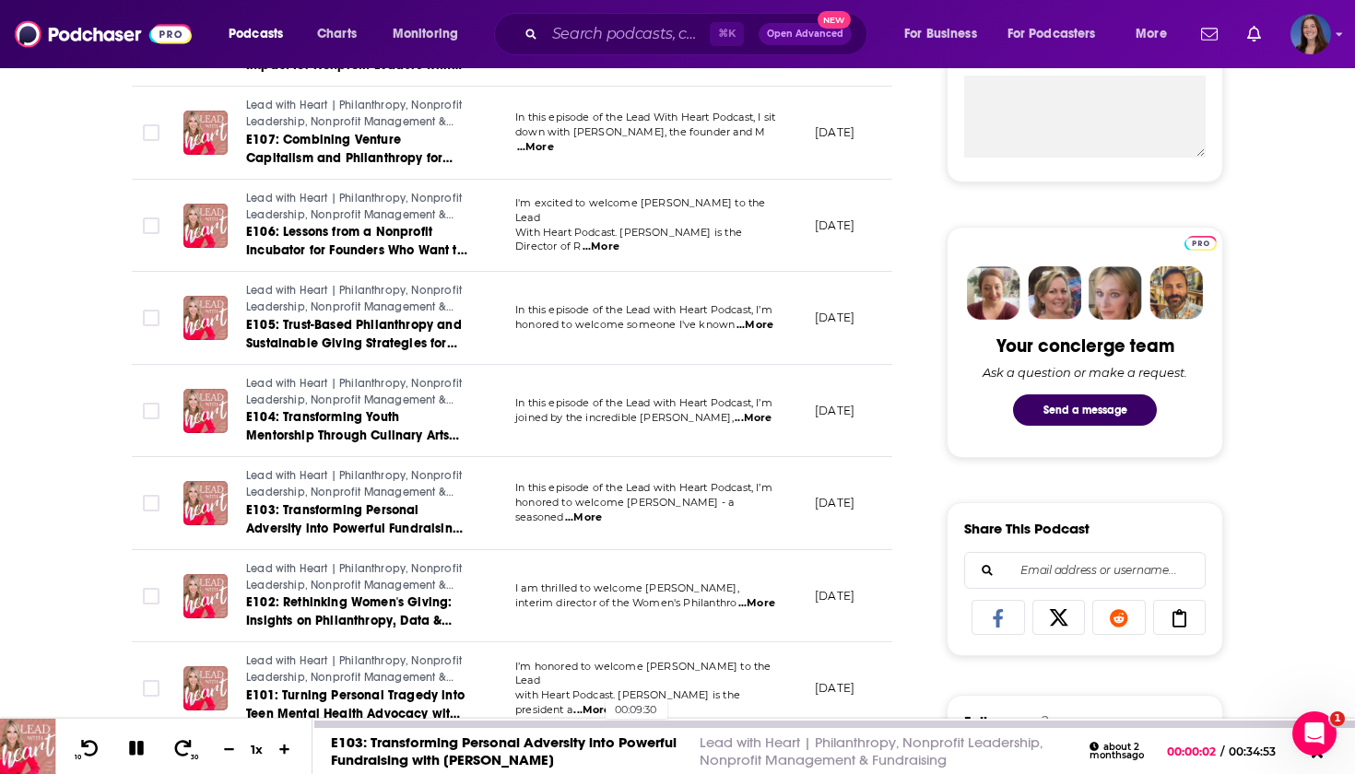
click at [596, 723] on div at bounding box center [833, 724] width 1043 height 7
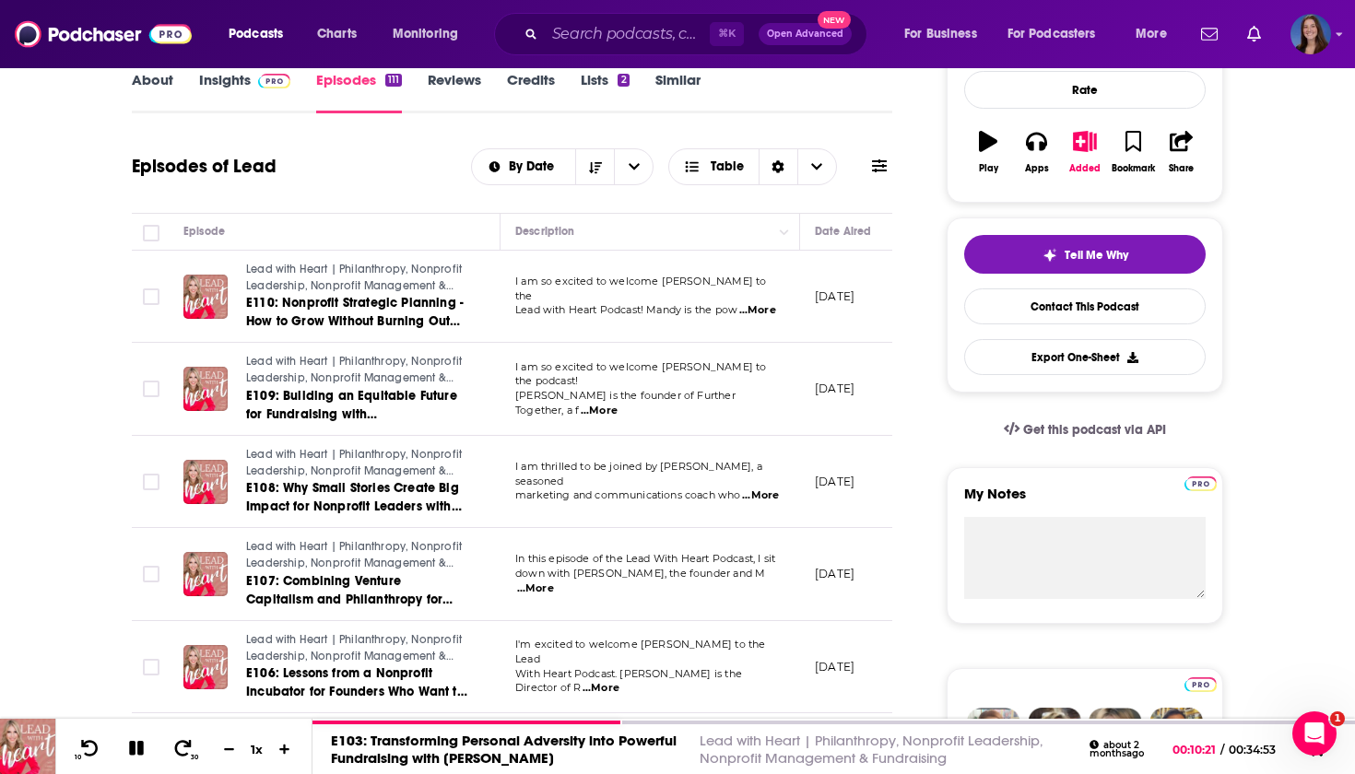
scroll to position [281, 0]
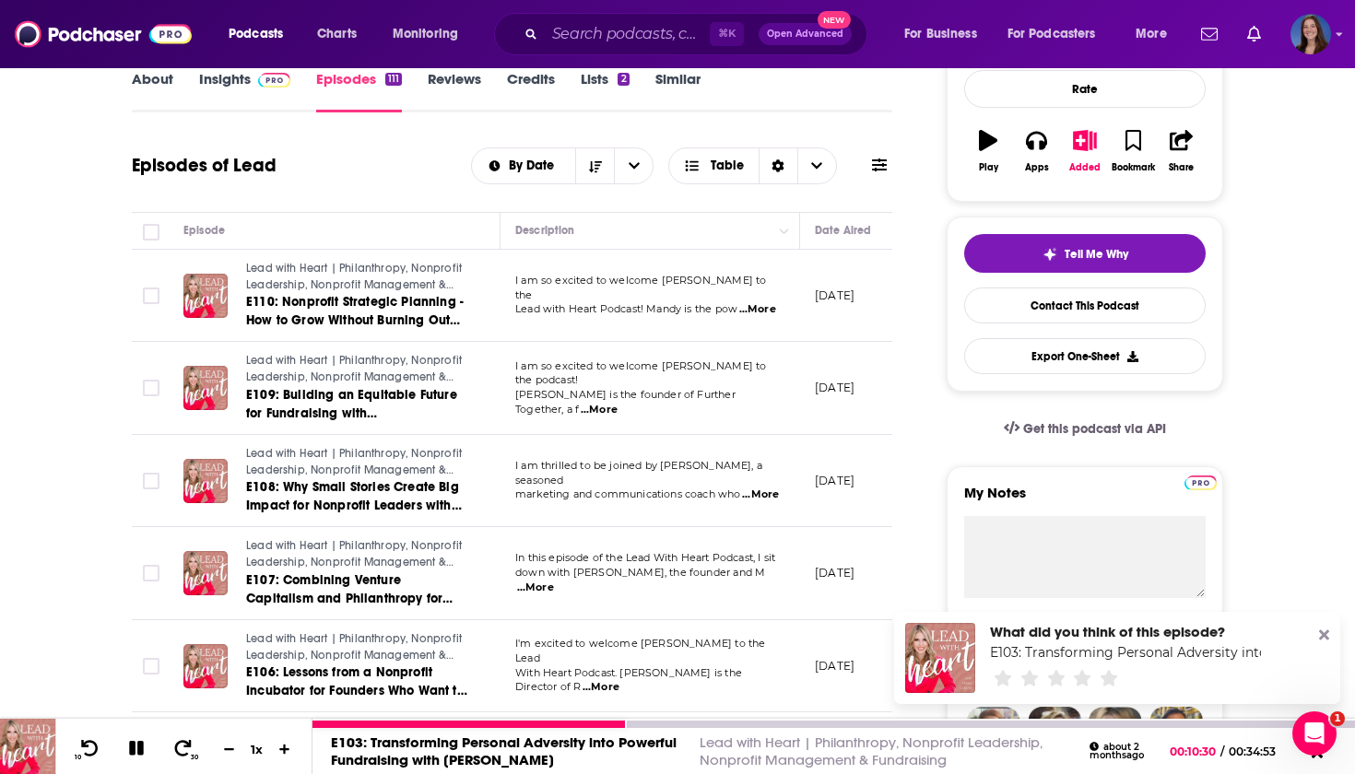
click at [1326, 634] on icon at bounding box center [1324, 636] width 10 height 10
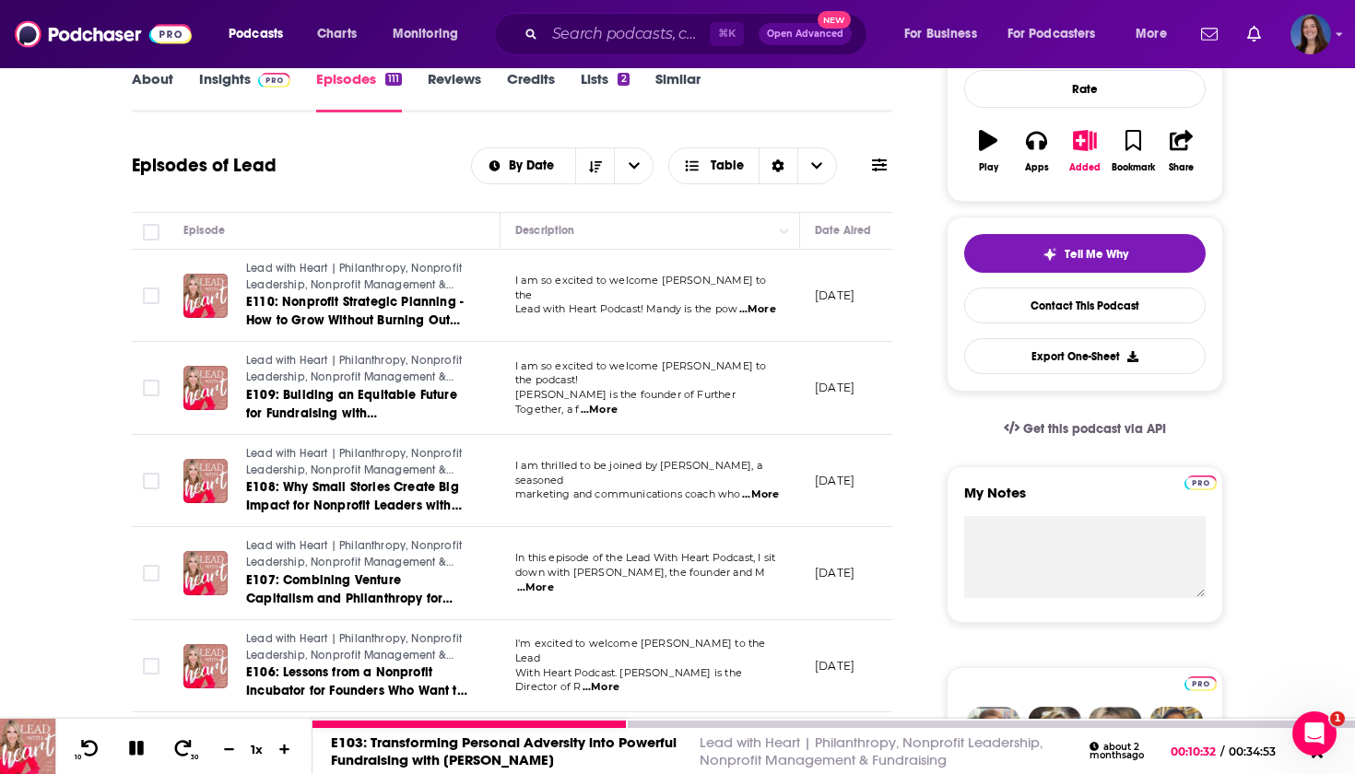
click at [130, 752] on icon at bounding box center [136, 748] width 15 height 15
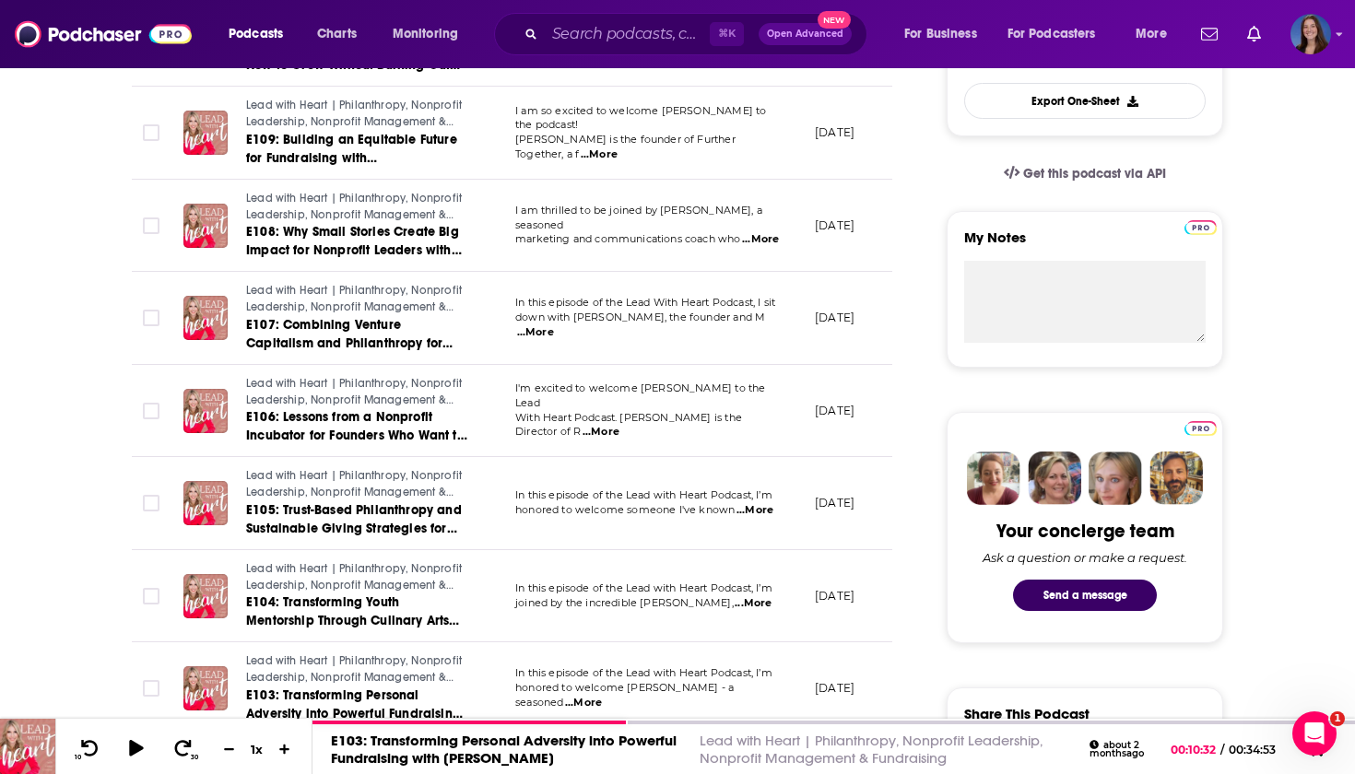
scroll to position [539, 0]
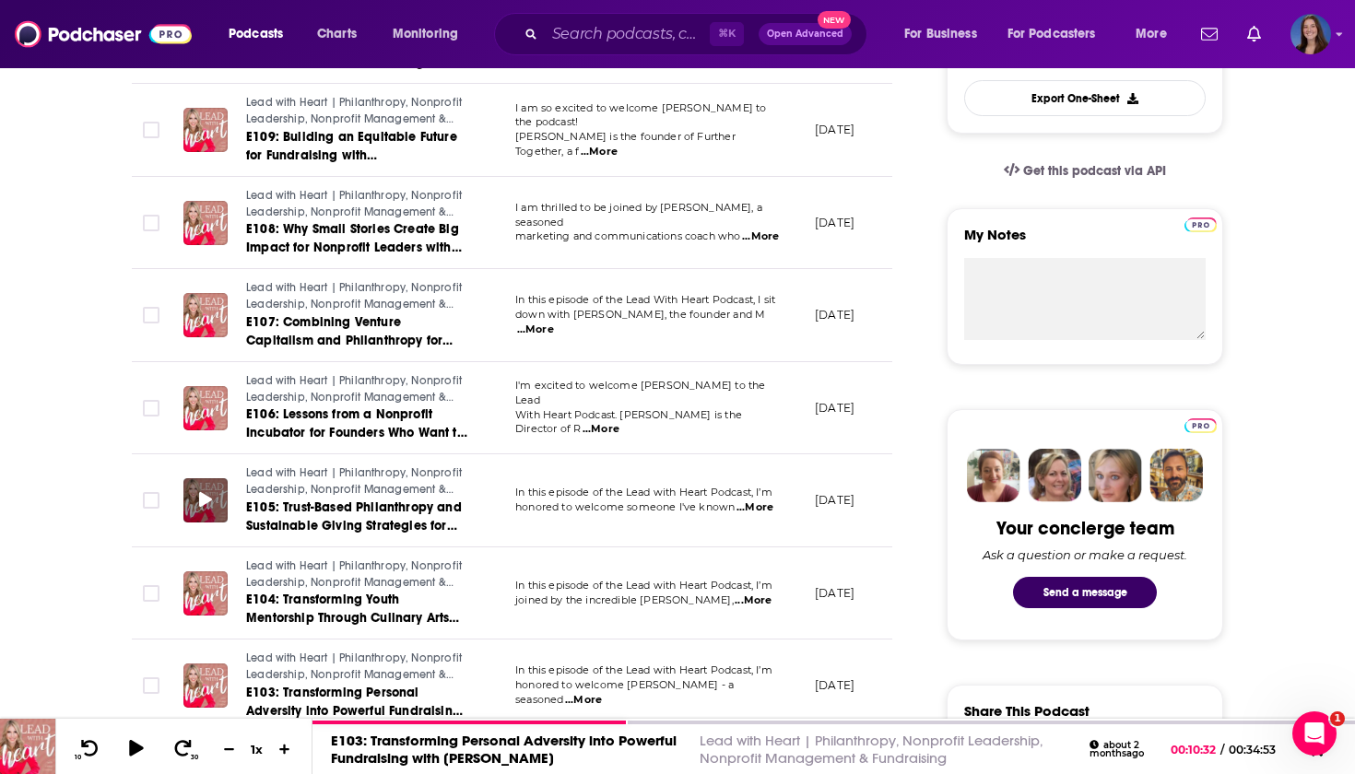
click at [202, 492] on icon at bounding box center [205, 499] width 13 height 15
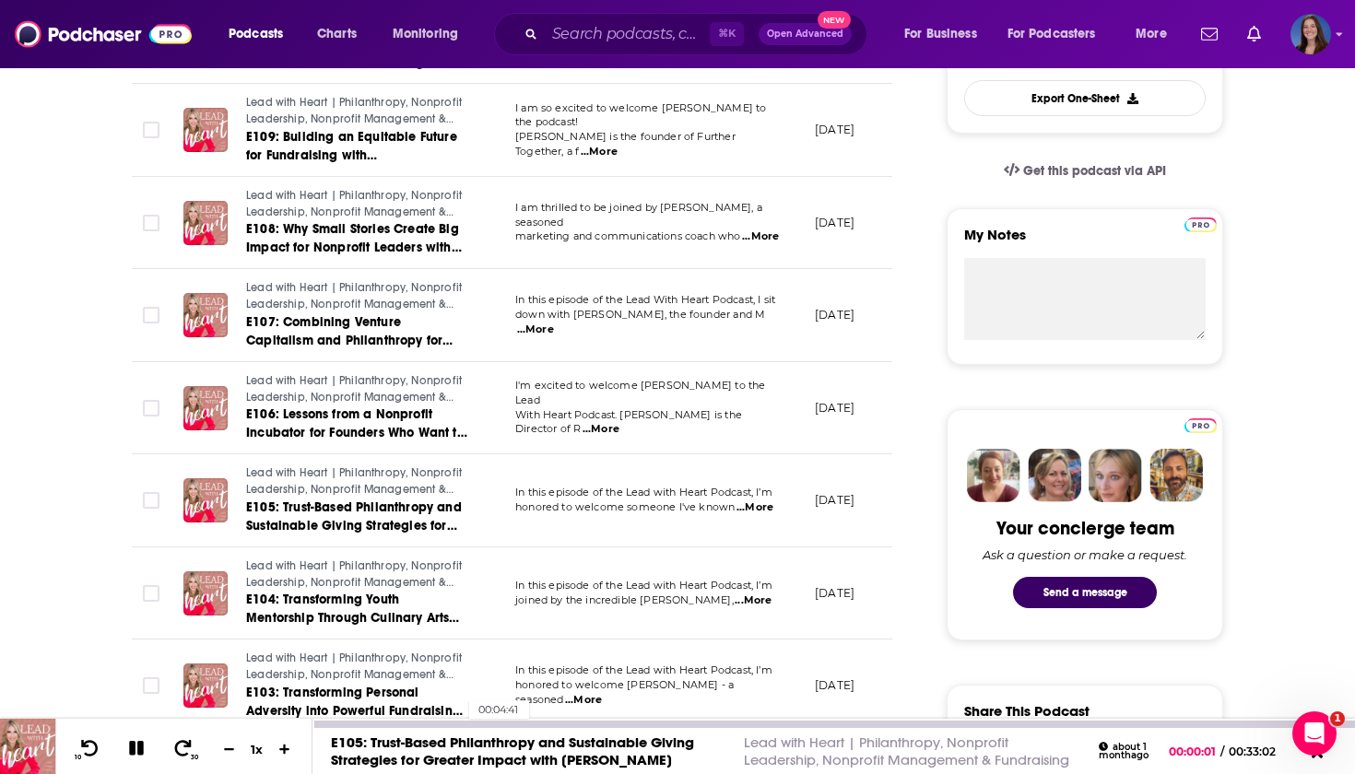
click at [460, 723] on div at bounding box center [833, 724] width 1043 height 7
click at [128, 749] on icon at bounding box center [136, 748] width 21 height 17
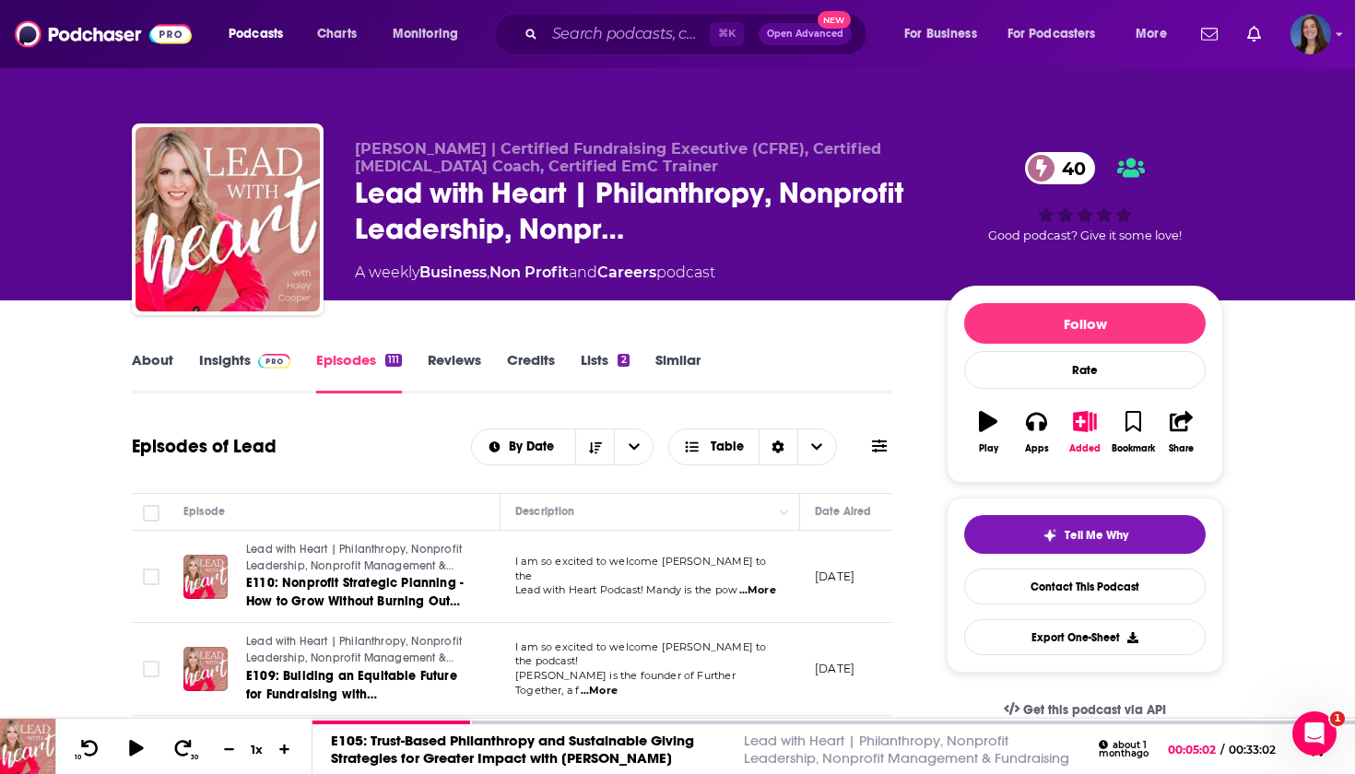
scroll to position [0, 0]
